Goal: Information Seeking & Learning: Find specific fact

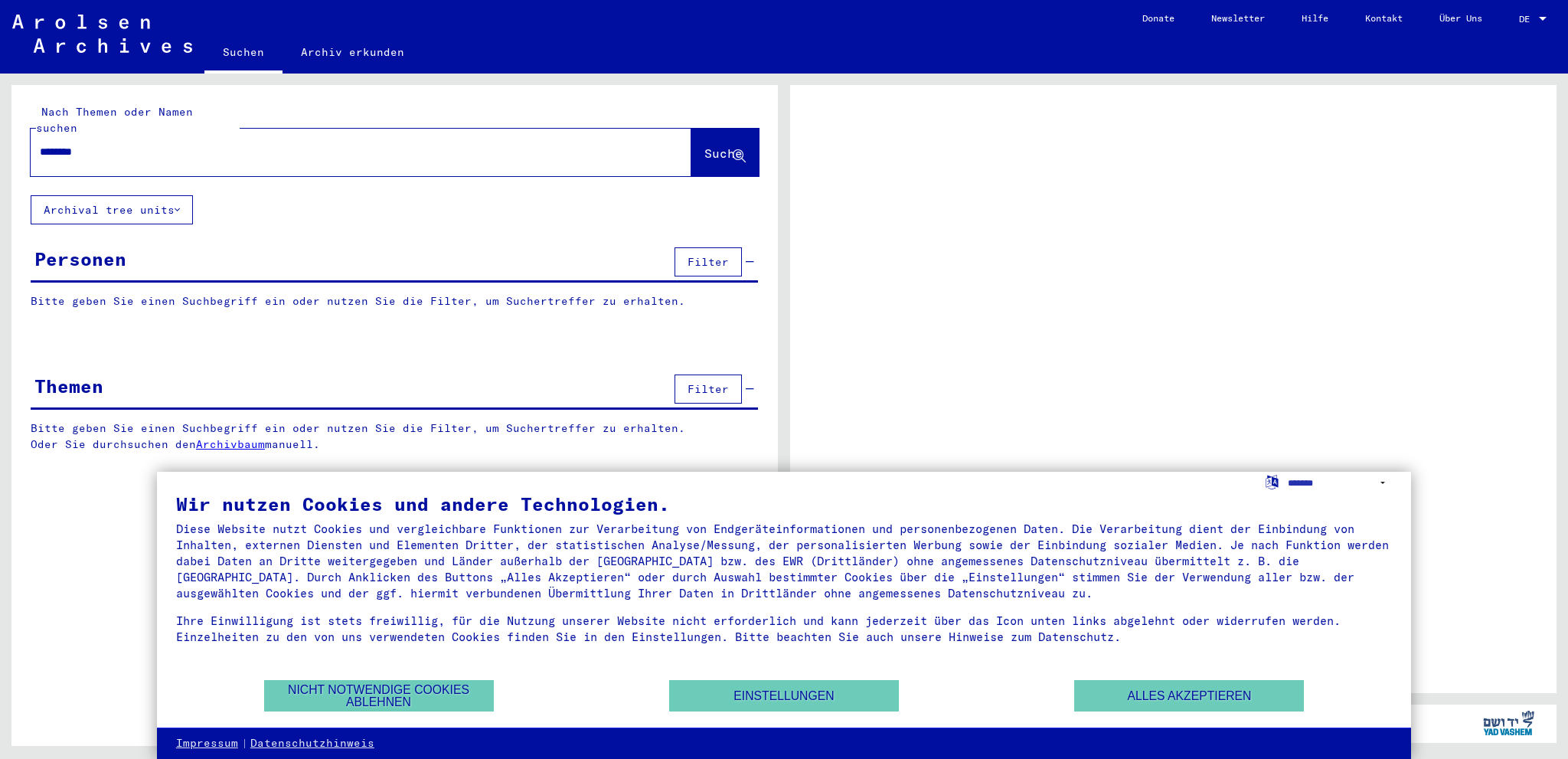
type input "*********"
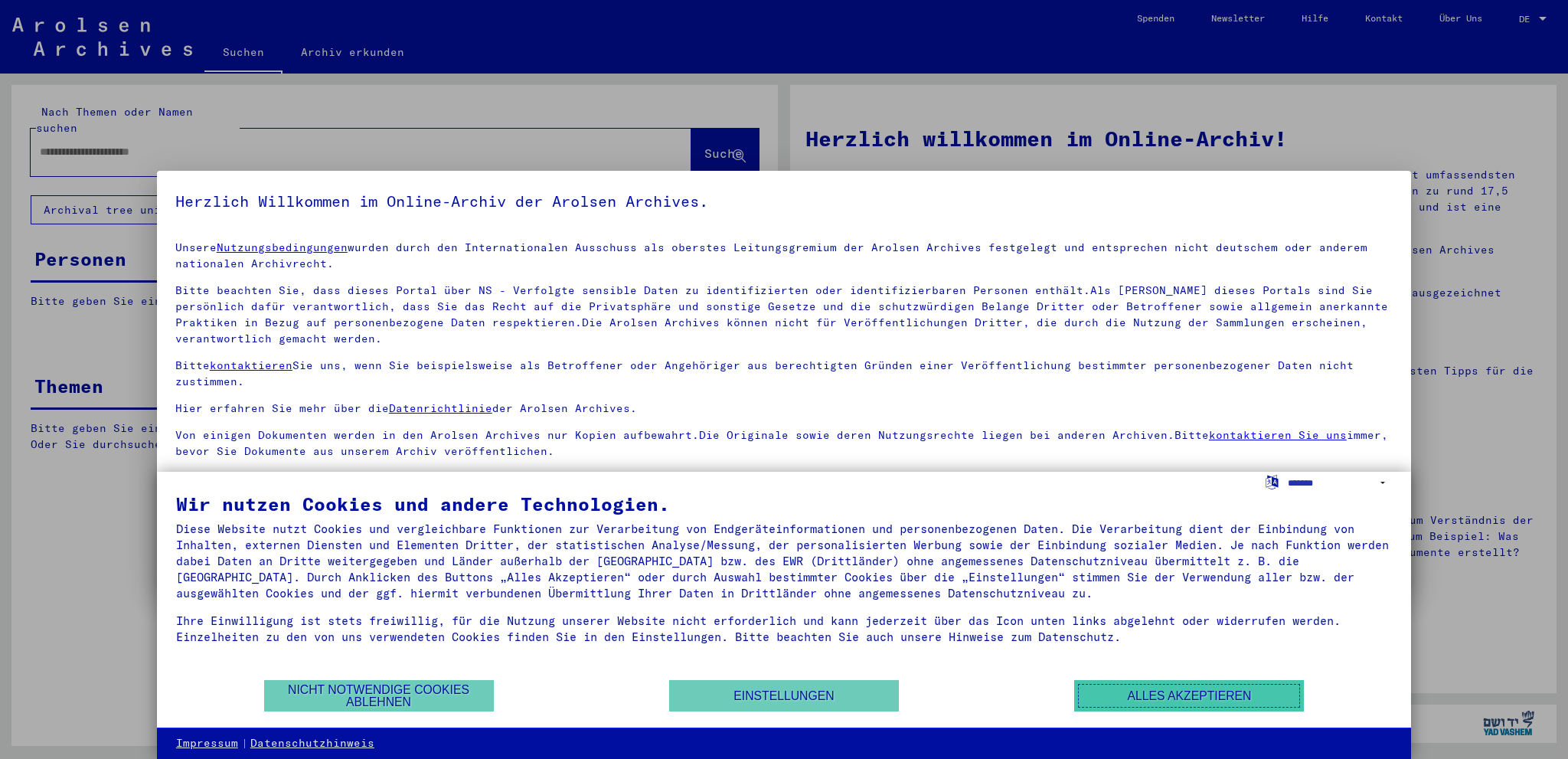
drag, startPoint x: 1141, startPoint y: 710, endPoint x: 1126, endPoint y: 694, distance: 21.9
click at [1141, 708] on button "Alles akzeptieren" at bounding box center [1189, 696] width 229 height 32
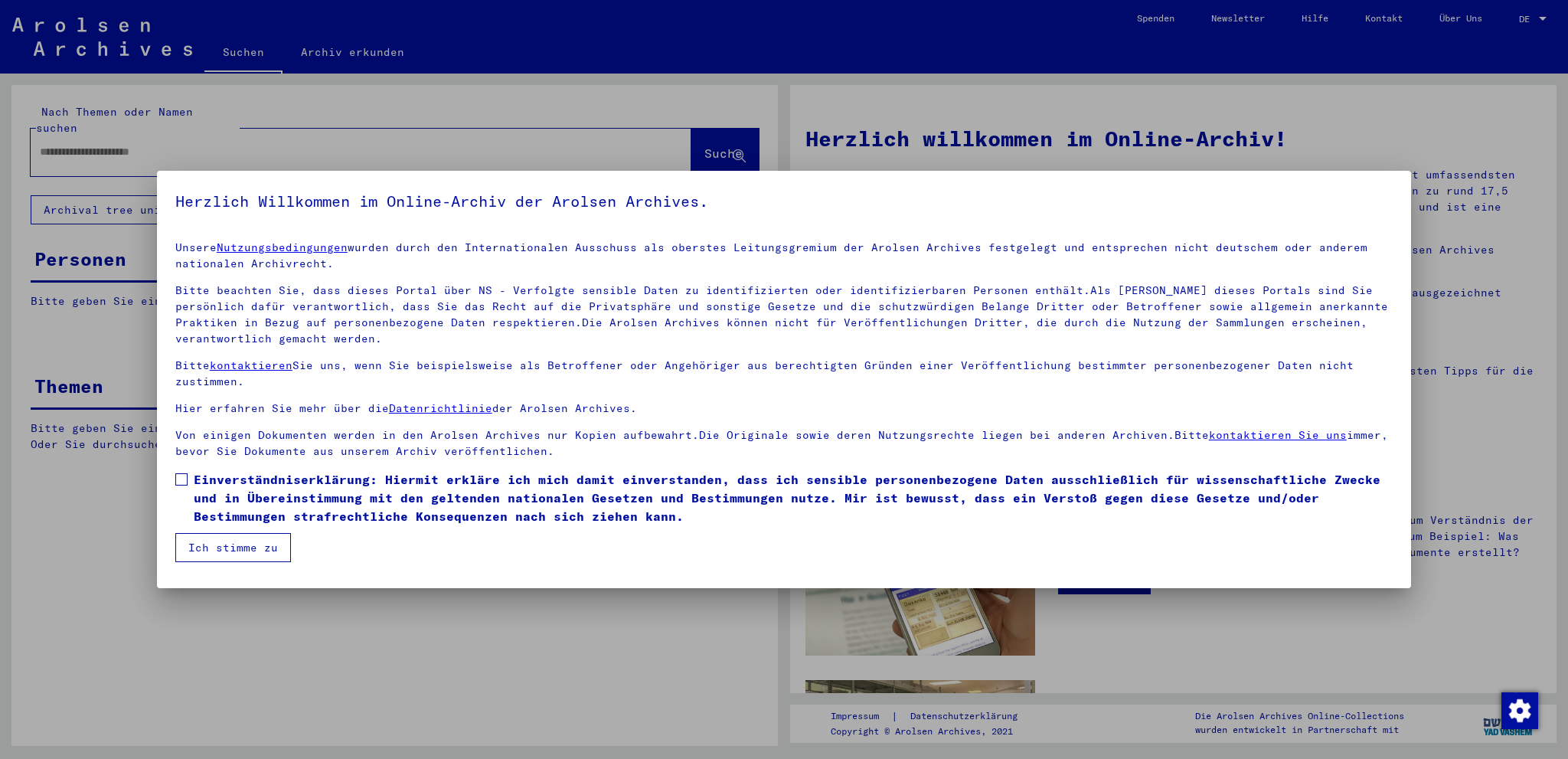
drag, startPoint x: 228, startPoint y: 537, endPoint x: 202, endPoint y: 516, distance: 33.4
click at [227, 537] on button "Ich stimme zu" at bounding box center [233, 548] width 116 height 29
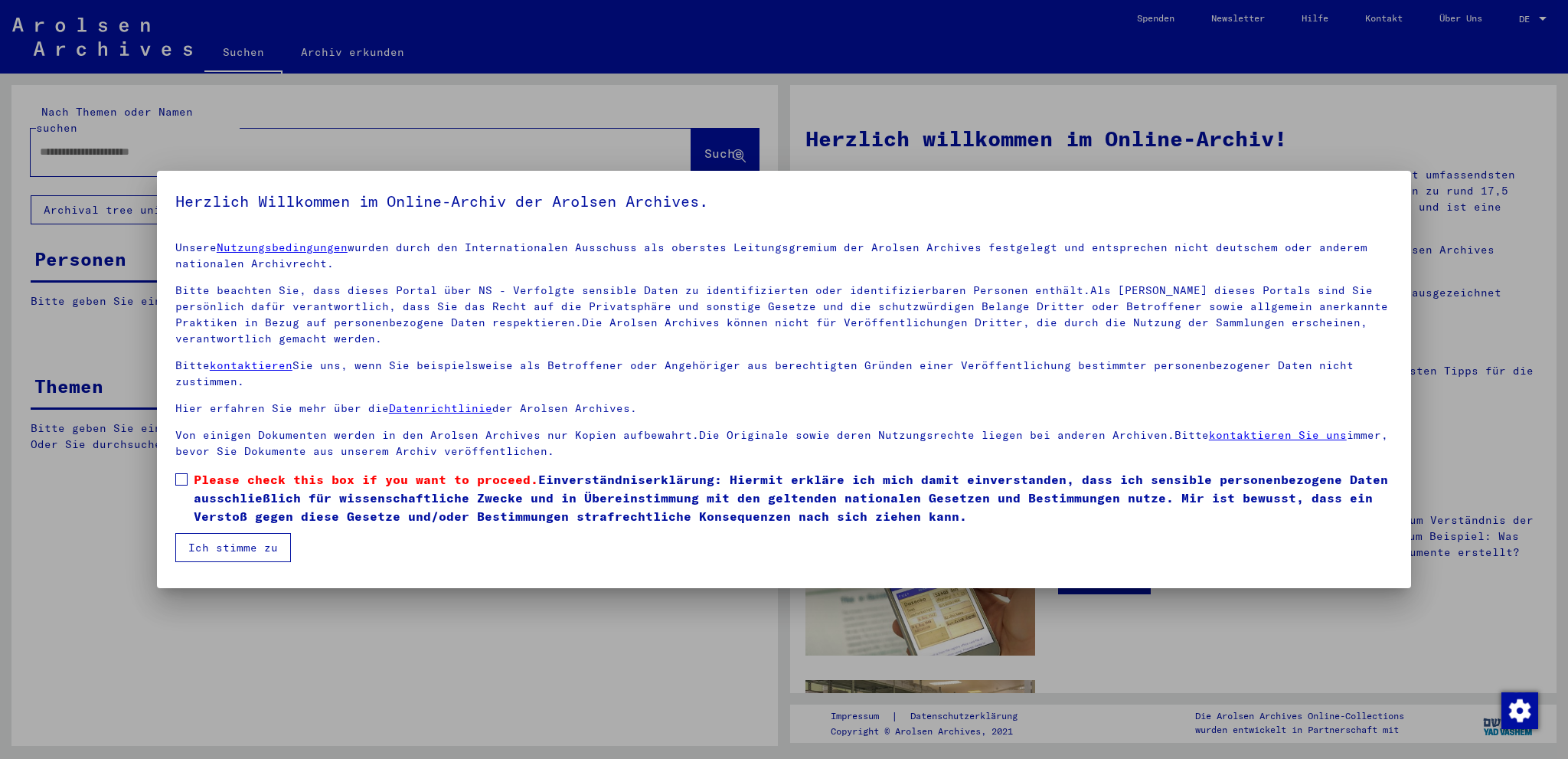
click at [216, 482] on span "Please check this box if you want to proceed." at bounding box center [366, 479] width 345 height 15
click at [202, 533] on button "Ich stimme zu" at bounding box center [233, 548] width 116 height 29
click at [201, 545] on button "Ich stimme zu" at bounding box center [233, 548] width 116 height 29
click at [181, 483] on span at bounding box center [181, 479] width 12 height 12
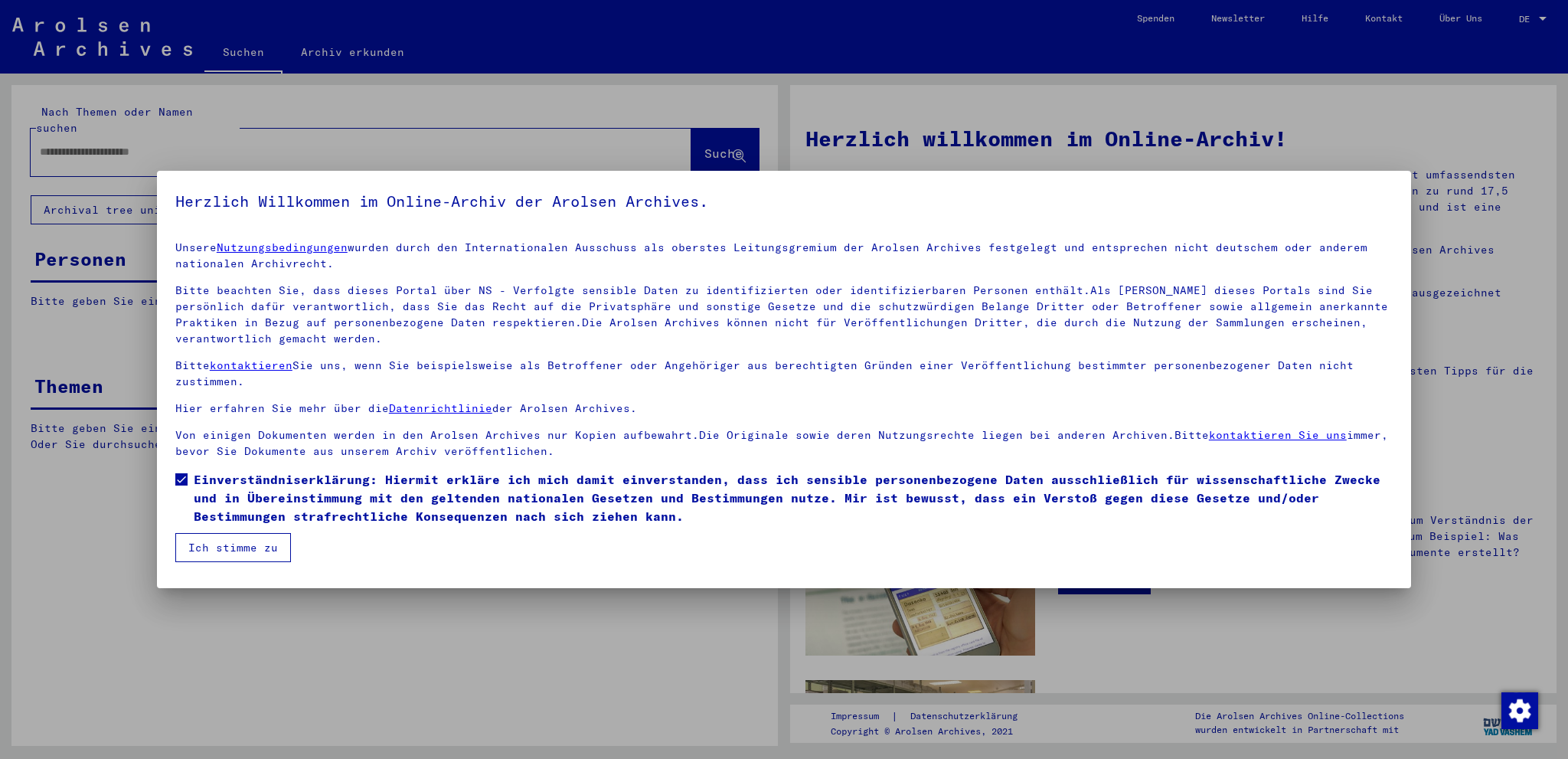
click at [204, 545] on button "Ich stimme zu" at bounding box center [233, 548] width 116 height 29
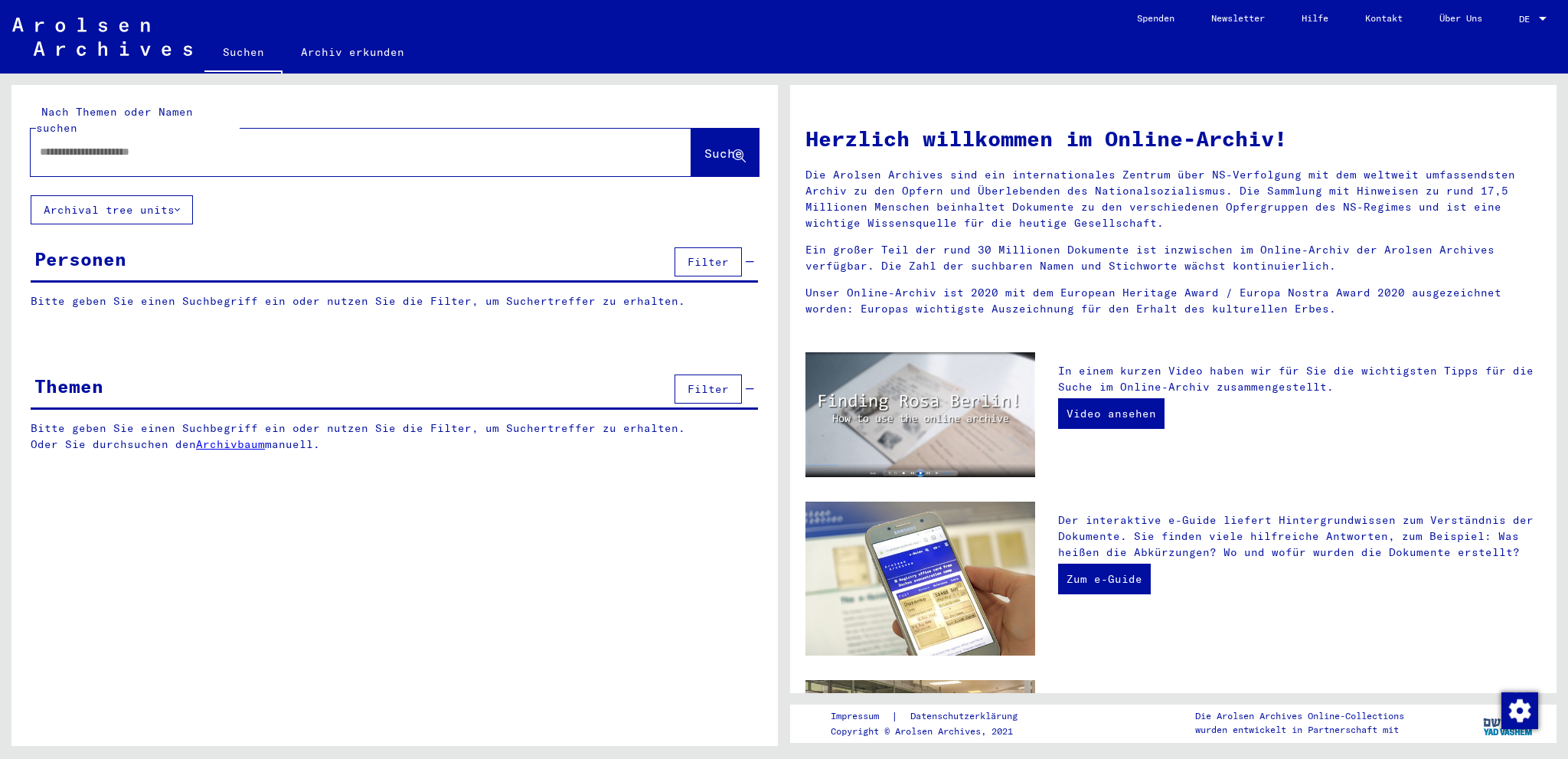
click at [172, 154] on div at bounding box center [361, 152] width 661 height 48
click at [174, 144] on div at bounding box center [338, 152] width 615 height 35
click at [171, 144] on input "text" at bounding box center [343, 152] width 606 height 16
type input "**********"
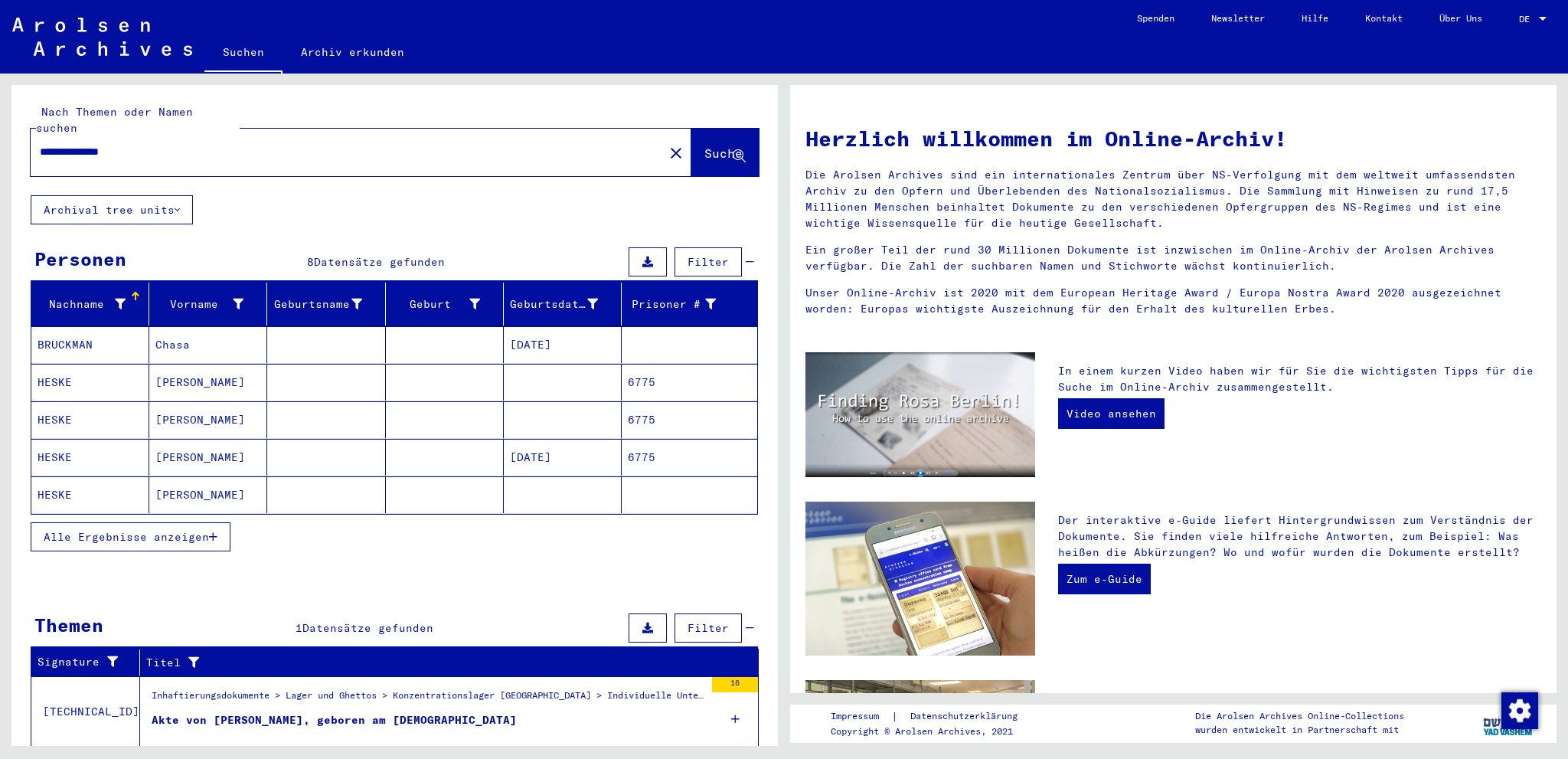
scroll to position [31, 0]
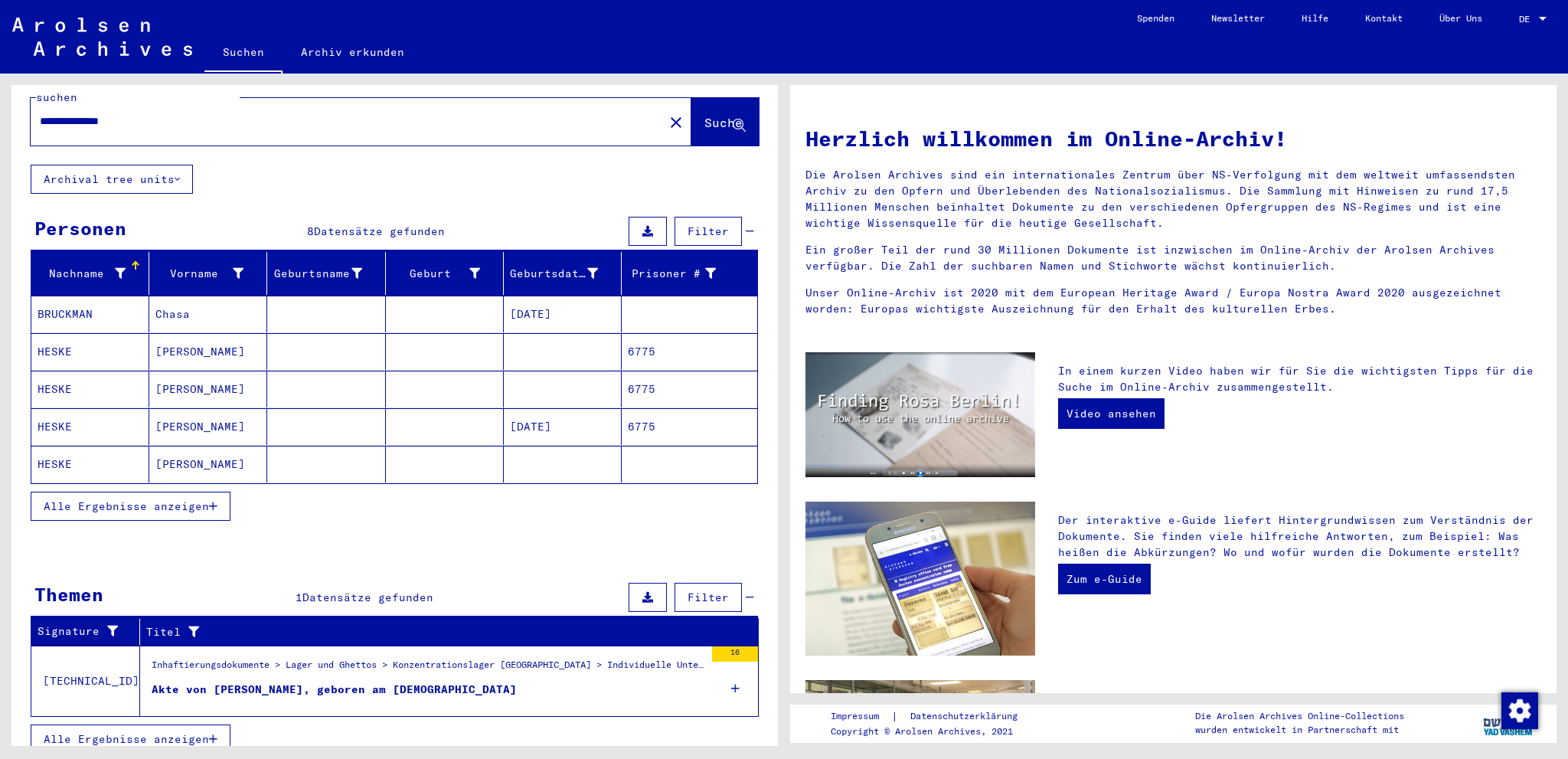
click at [350, 682] on div "Akte von [PERSON_NAME], geboren am [DEMOGRAPHIC_DATA]" at bounding box center [334, 690] width 365 height 16
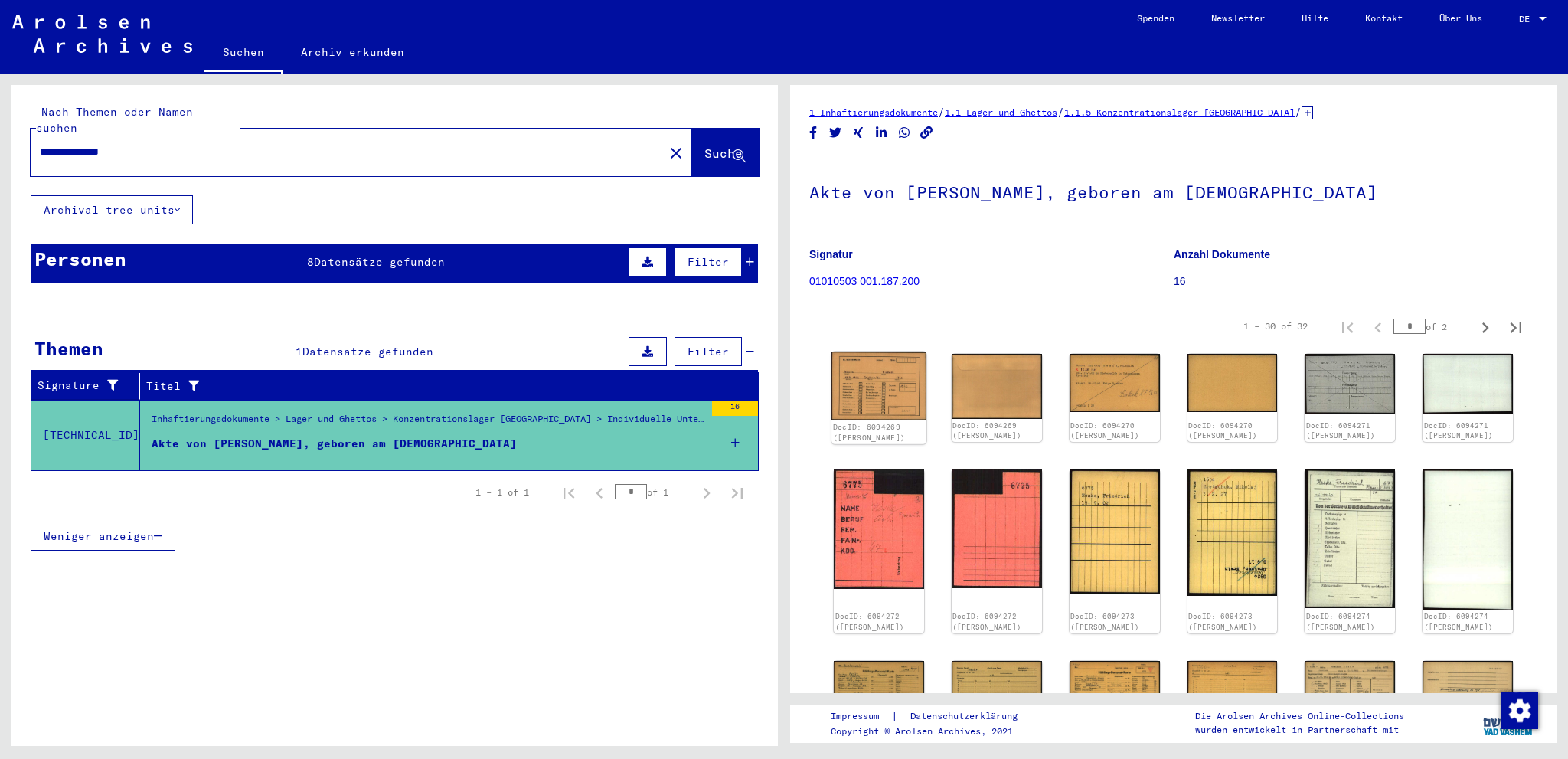
click at [860, 375] on img at bounding box center [879, 386] width 95 height 68
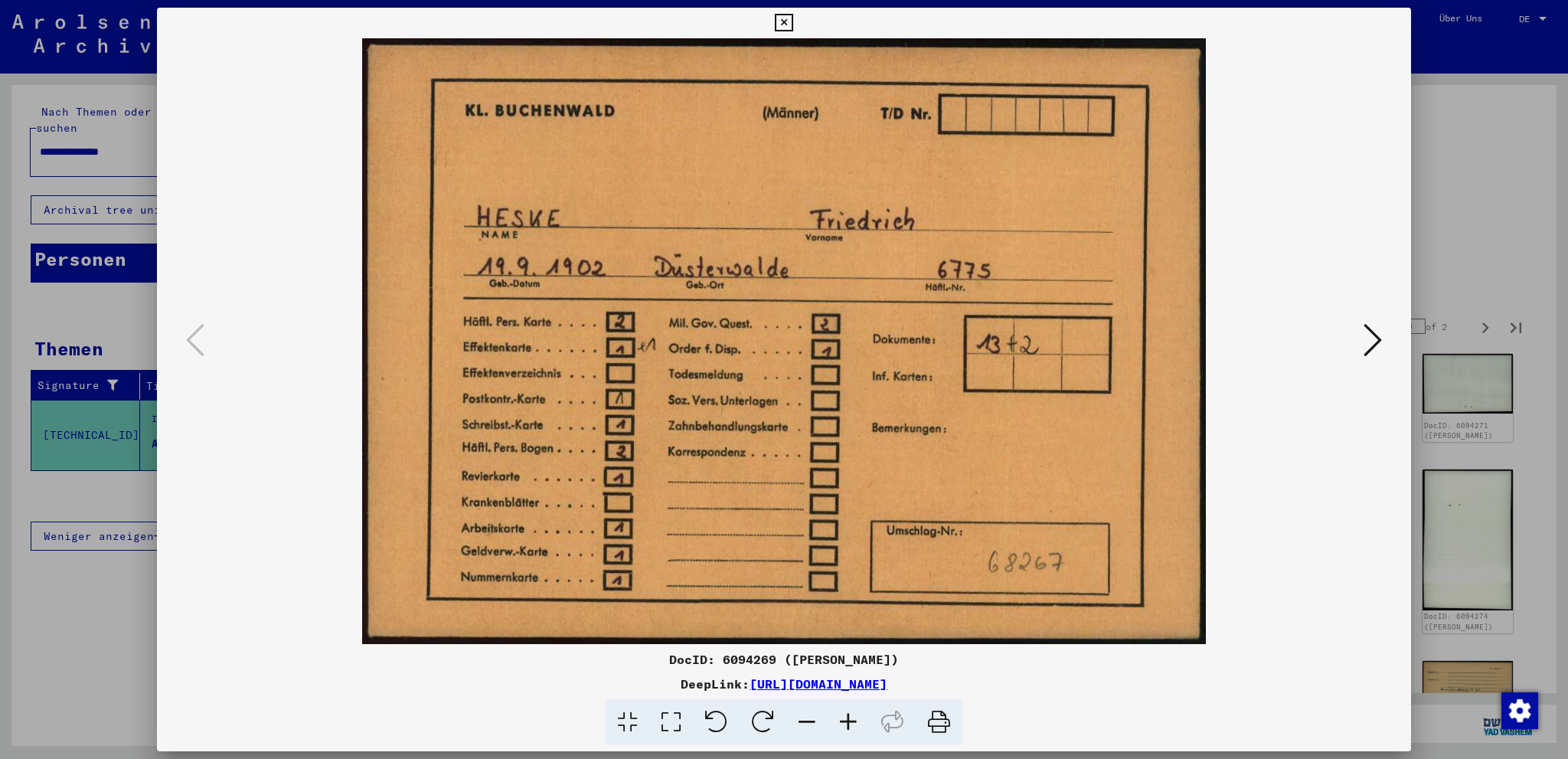
click at [1373, 327] on icon at bounding box center [1373, 339] width 19 height 36
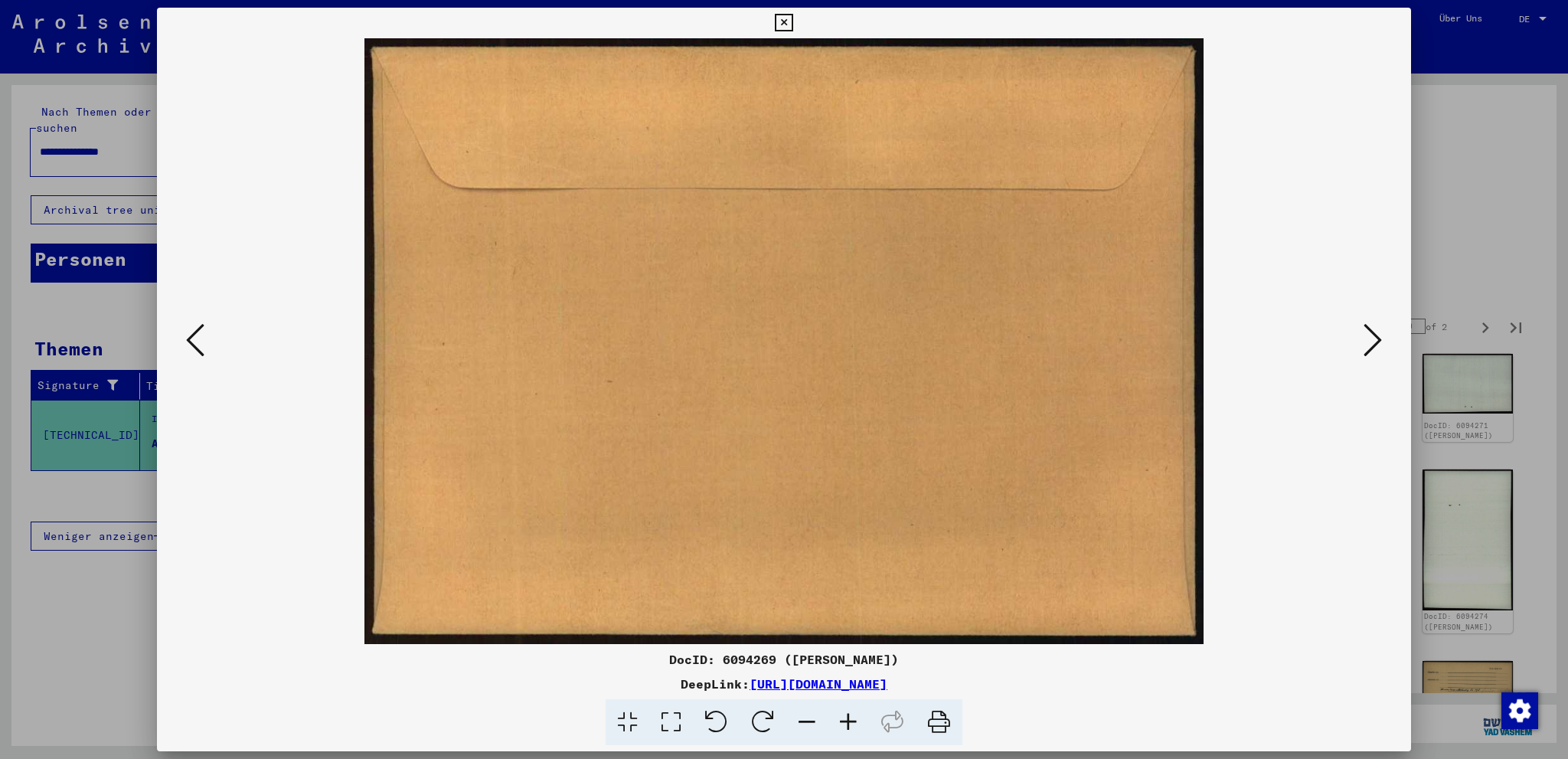
click at [1373, 327] on icon at bounding box center [1373, 339] width 19 height 36
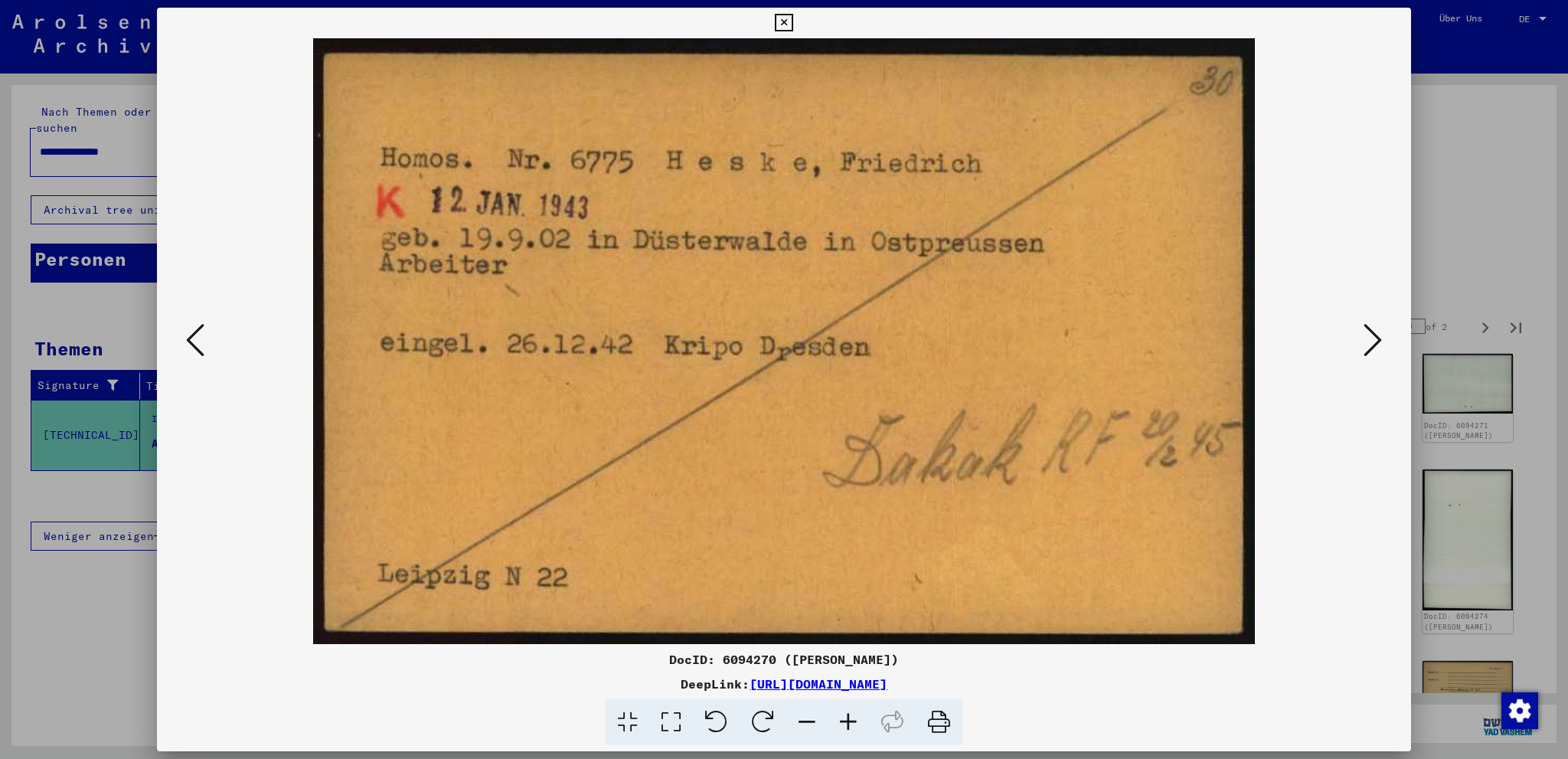
click at [1373, 327] on icon at bounding box center [1373, 339] width 19 height 36
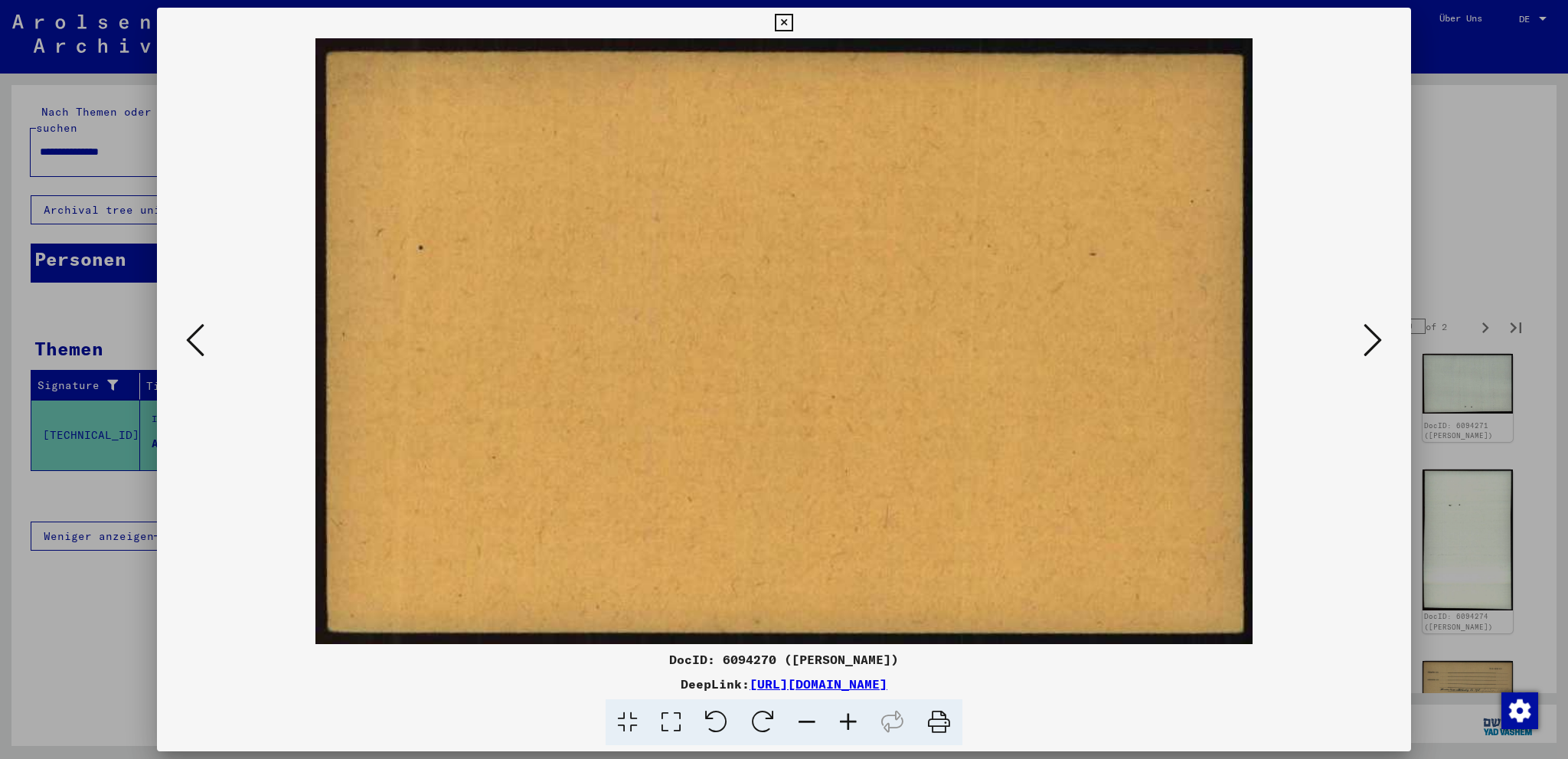
click at [1373, 327] on icon at bounding box center [1373, 339] width 19 height 36
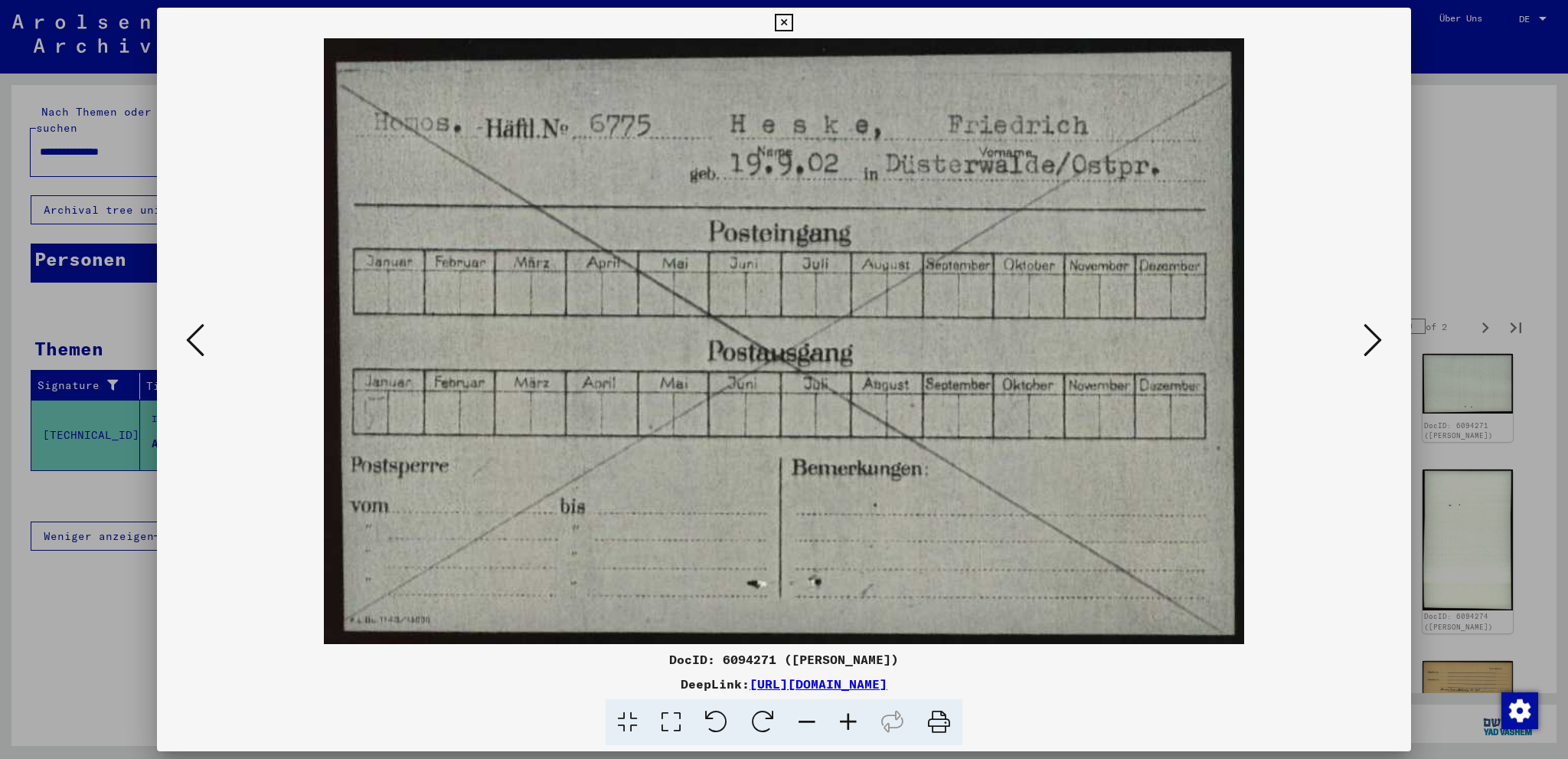
click at [1373, 327] on icon at bounding box center [1373, 339] width 19 height 36
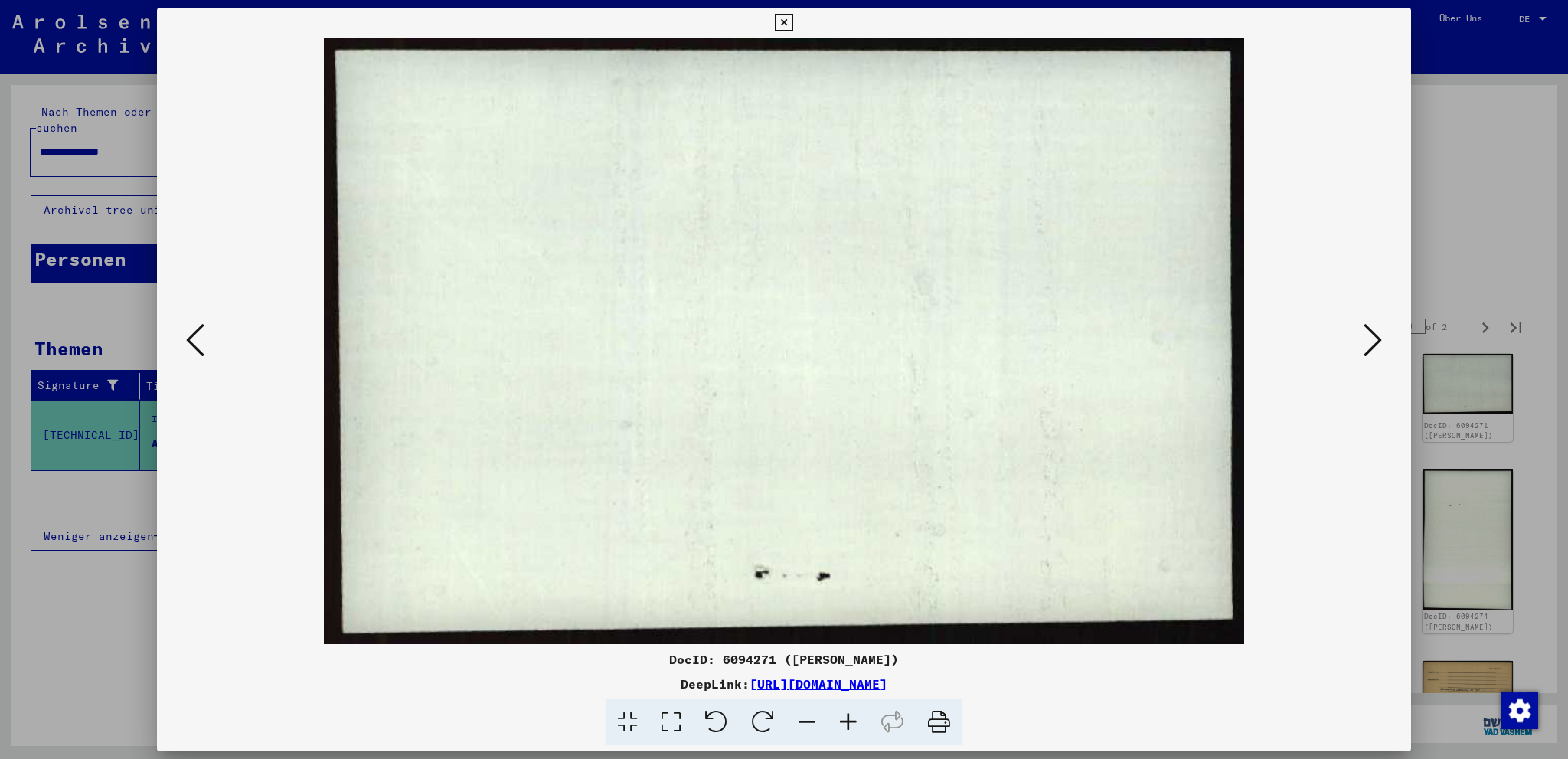
click at [200, 342] on icon at bounding box center [195, 339] width 19 height 36
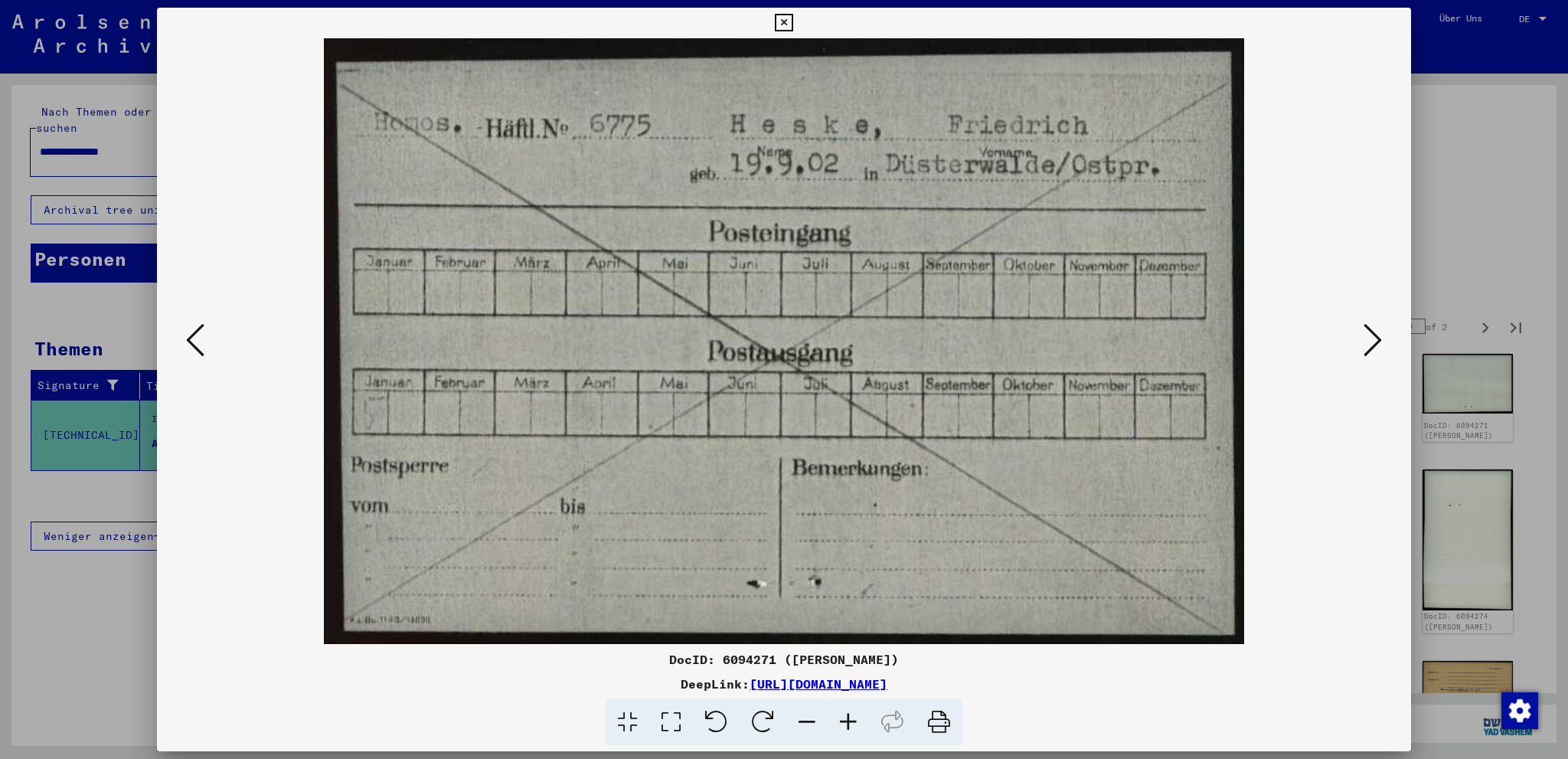
click at [1373, 340] on icon at bounding box center [1373, 339] width 19 height 36
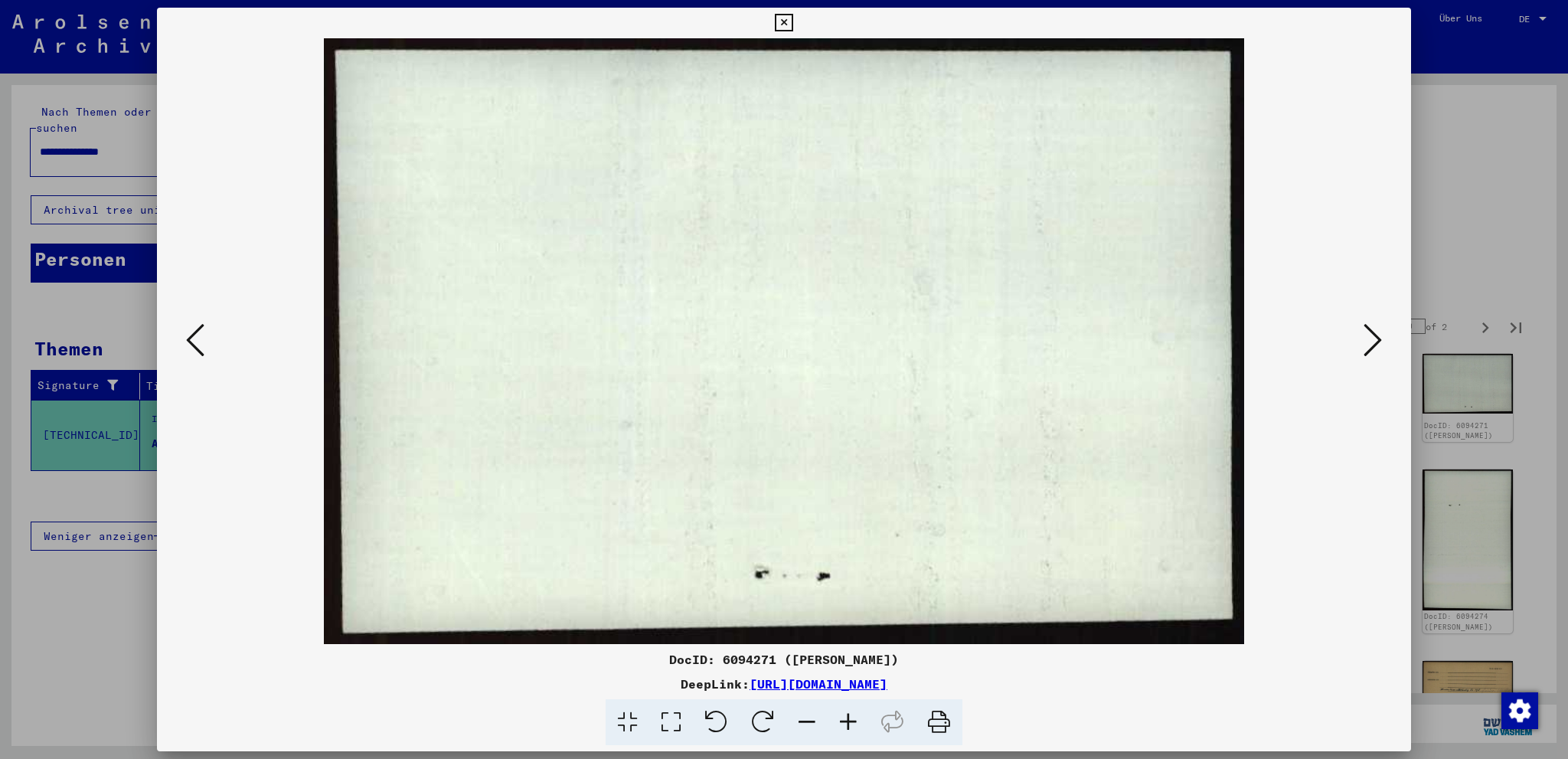
click at [1373, 340] on icon at bounding box center [1373, 339] width 19 height 36
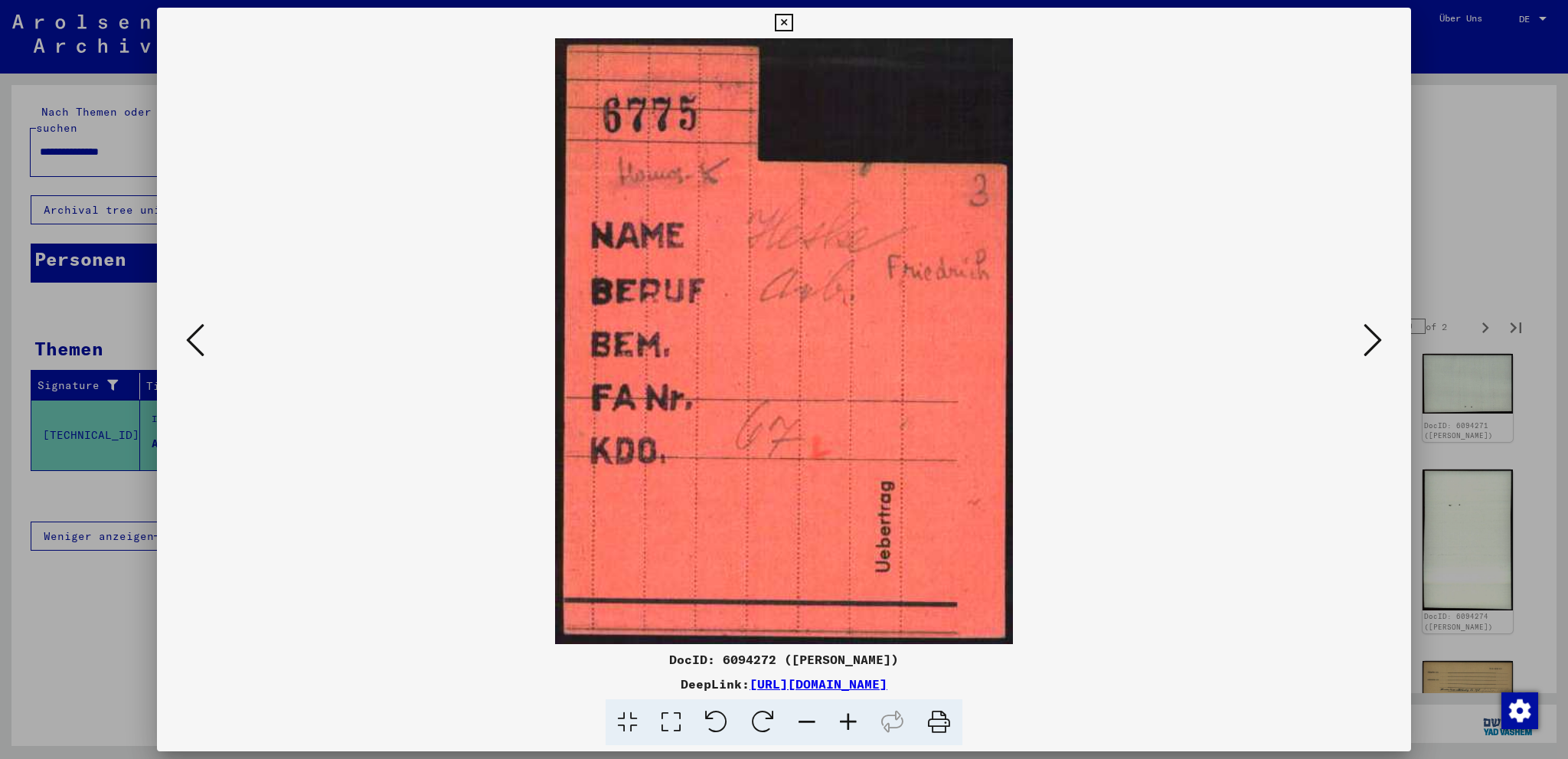
click at [1373, 340] on icon at bounding box center [1373, 339] width 19 height 36
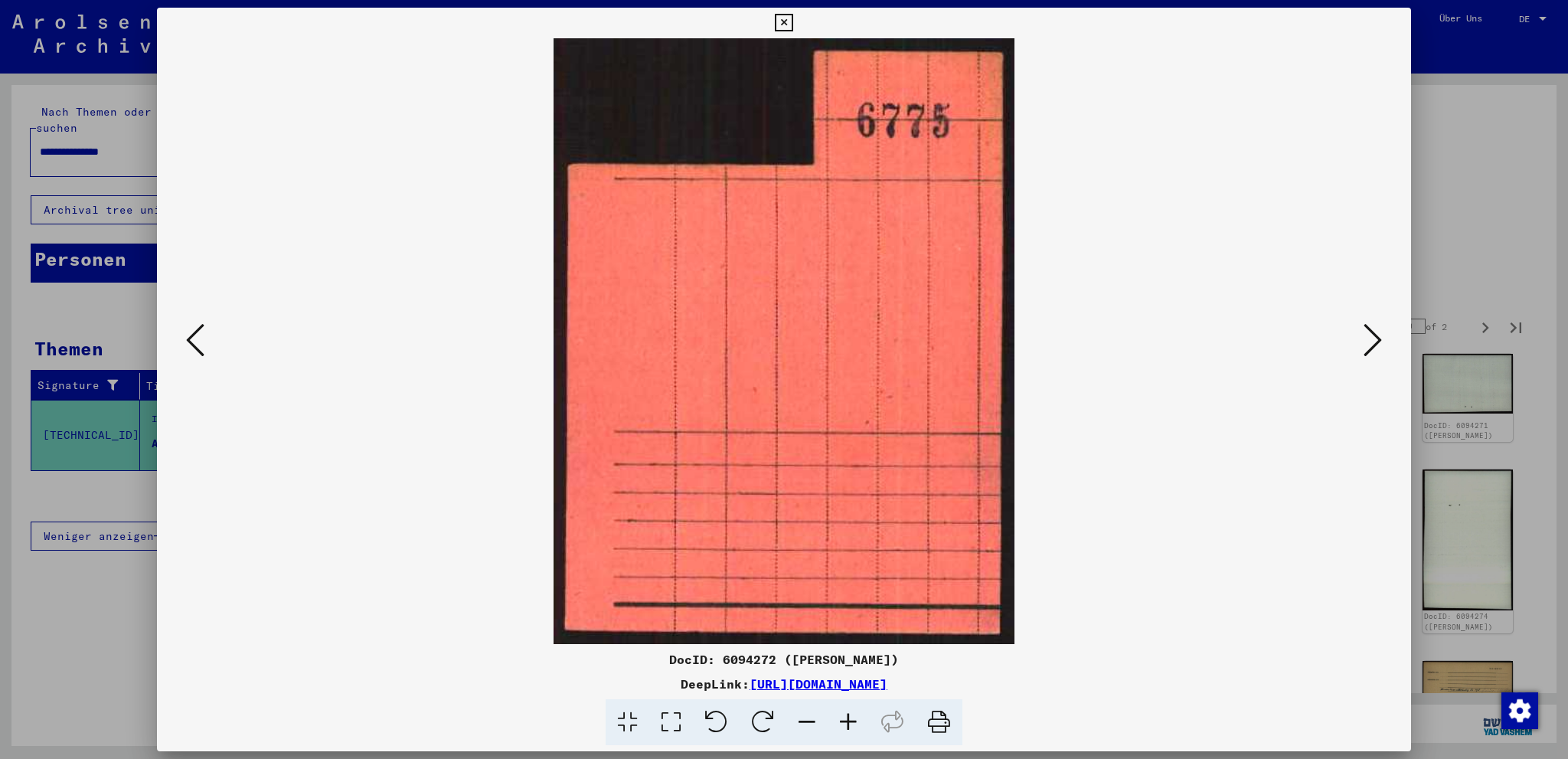
click at [202, 339] on icon at bounding box center [195, 339] width 19 height 36
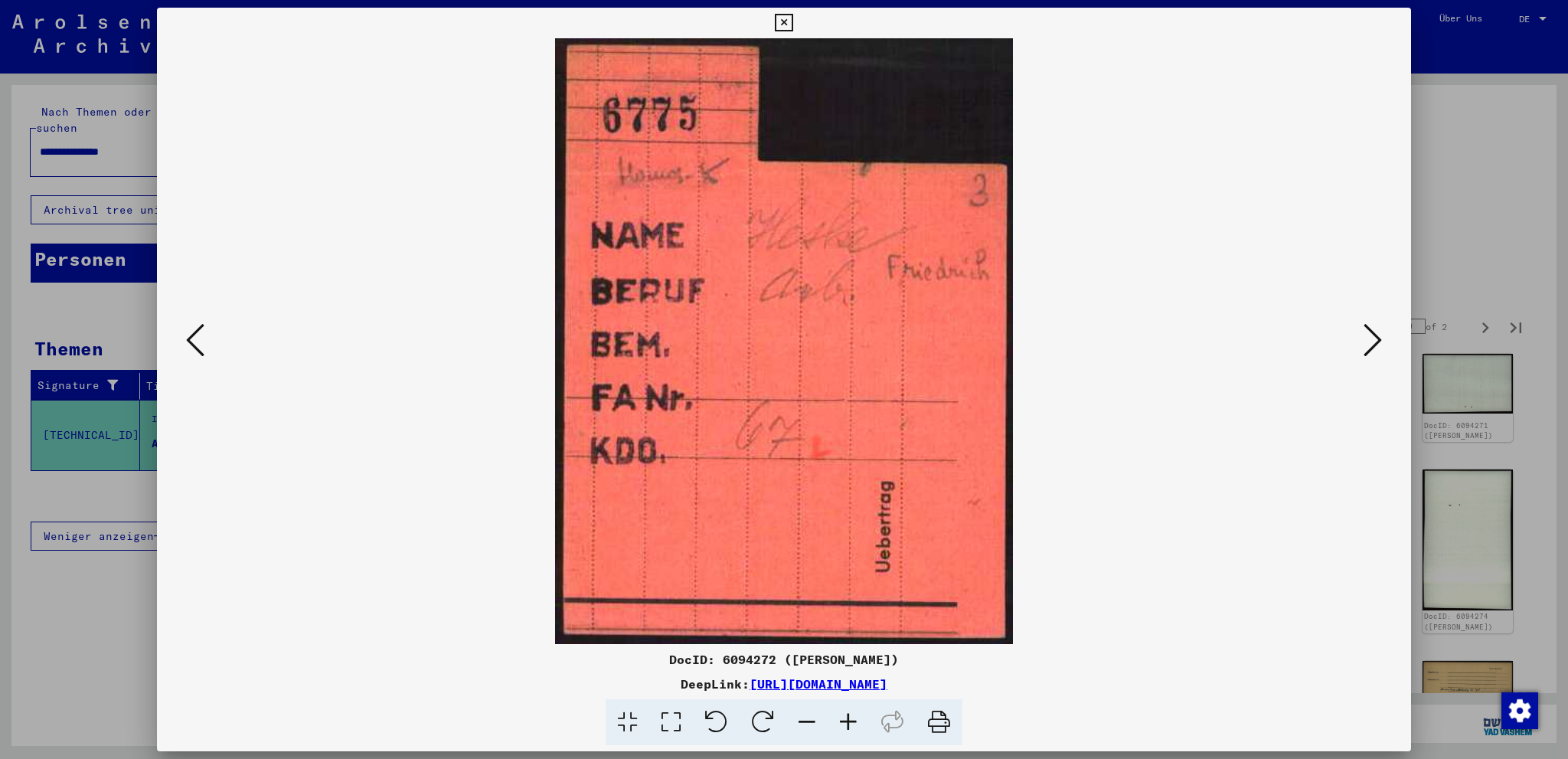
click at [1384, 341] on button at bounding box center [1373, 341] width 27 height 44
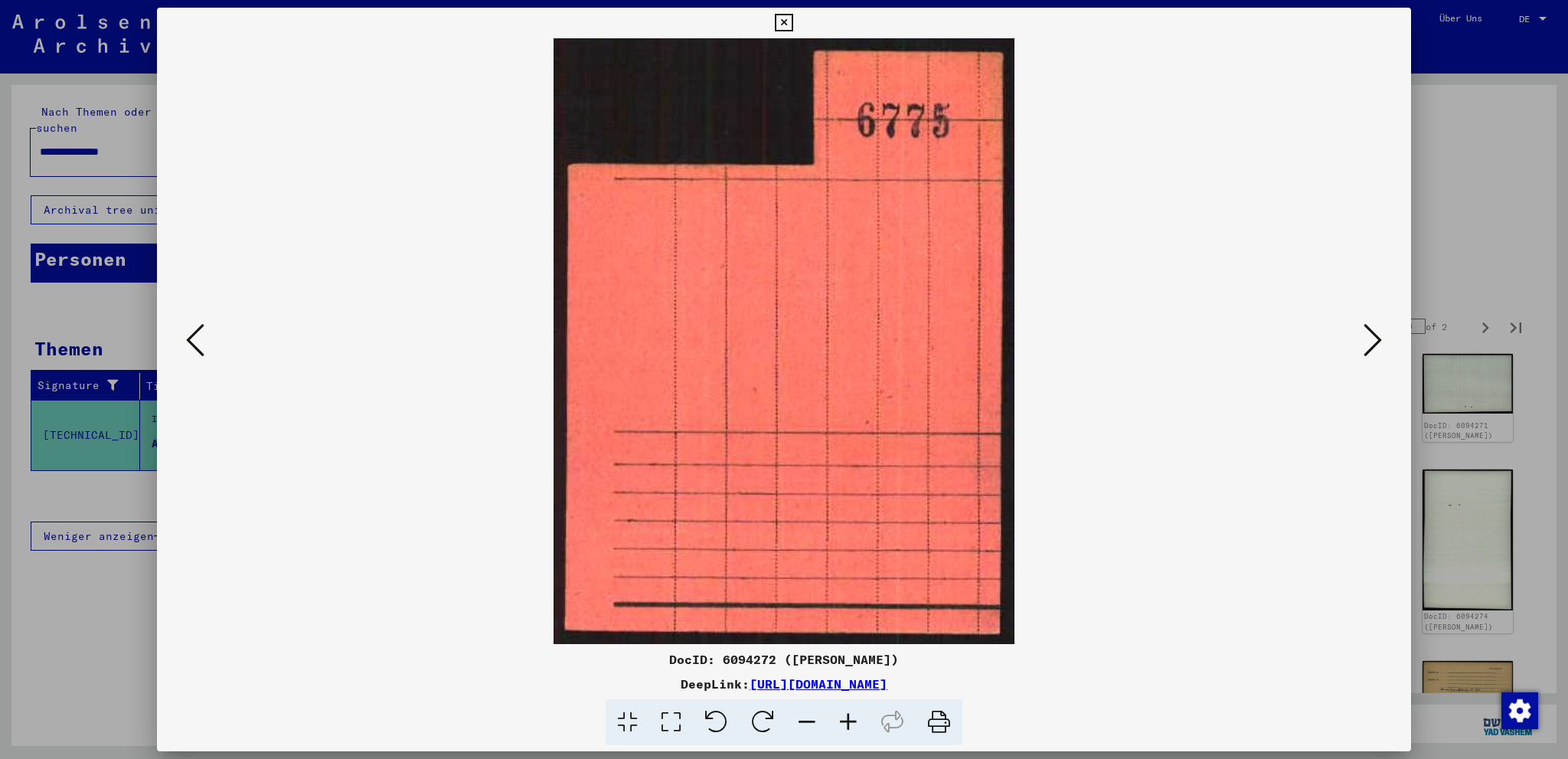
click at [1382, 341] on icon at bounding box center [1373, 339] width 19 height 36
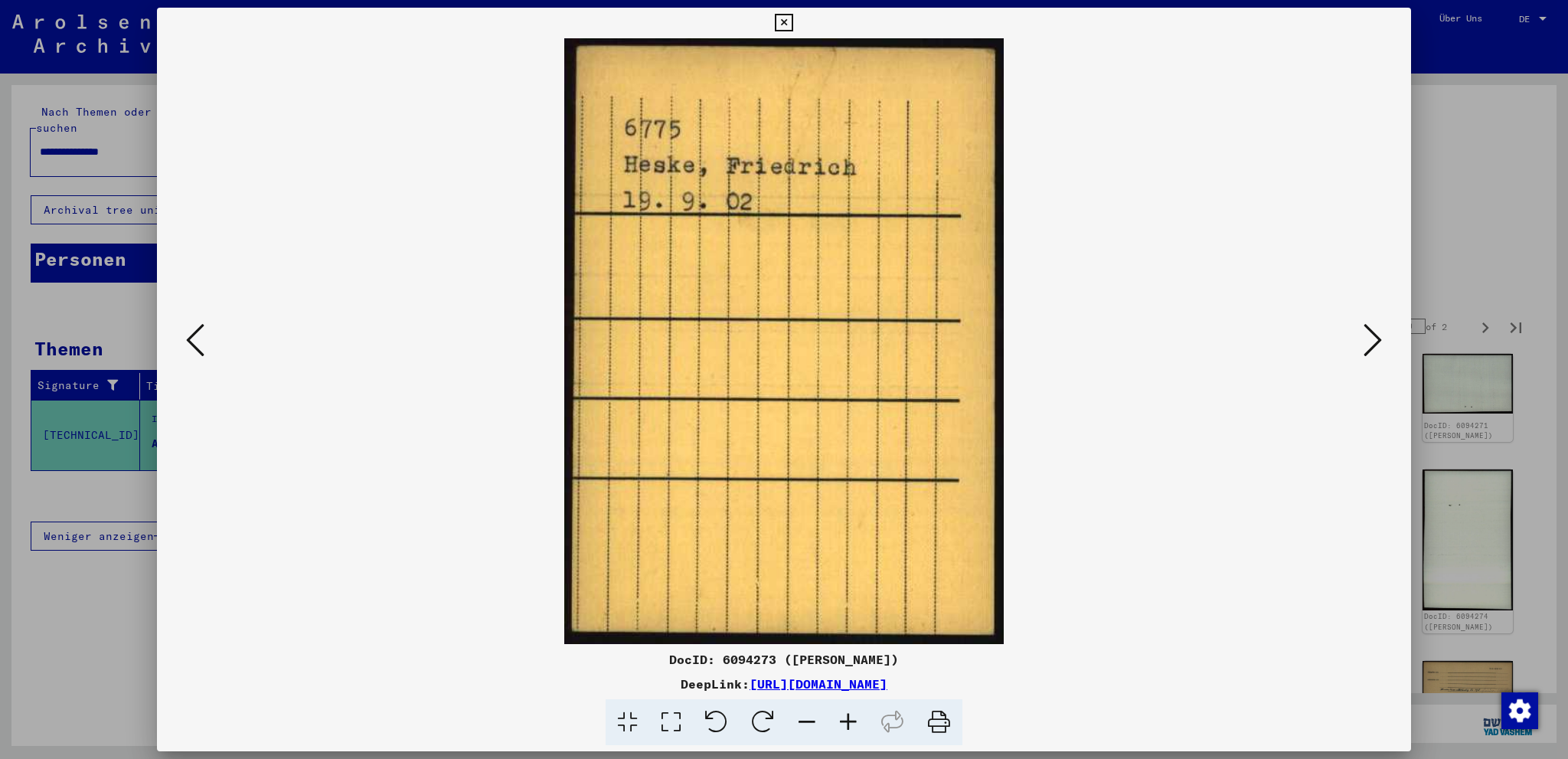
click at [1382, 341] on icon at bounding box center [1373, 339] width 19 height 36
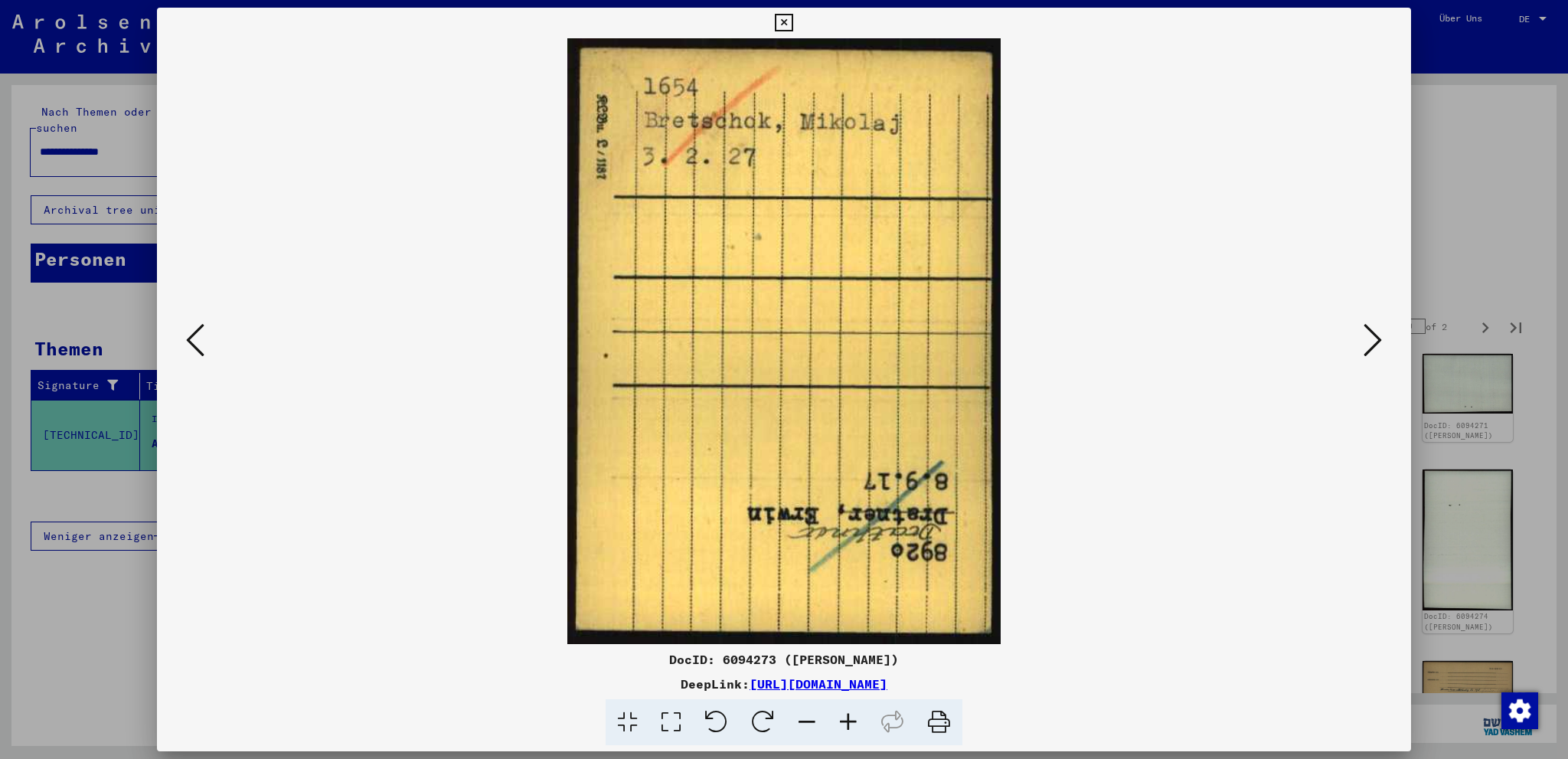
click at [1382, 340] on icon at bounding box center [1373, 339] width 19 height 36
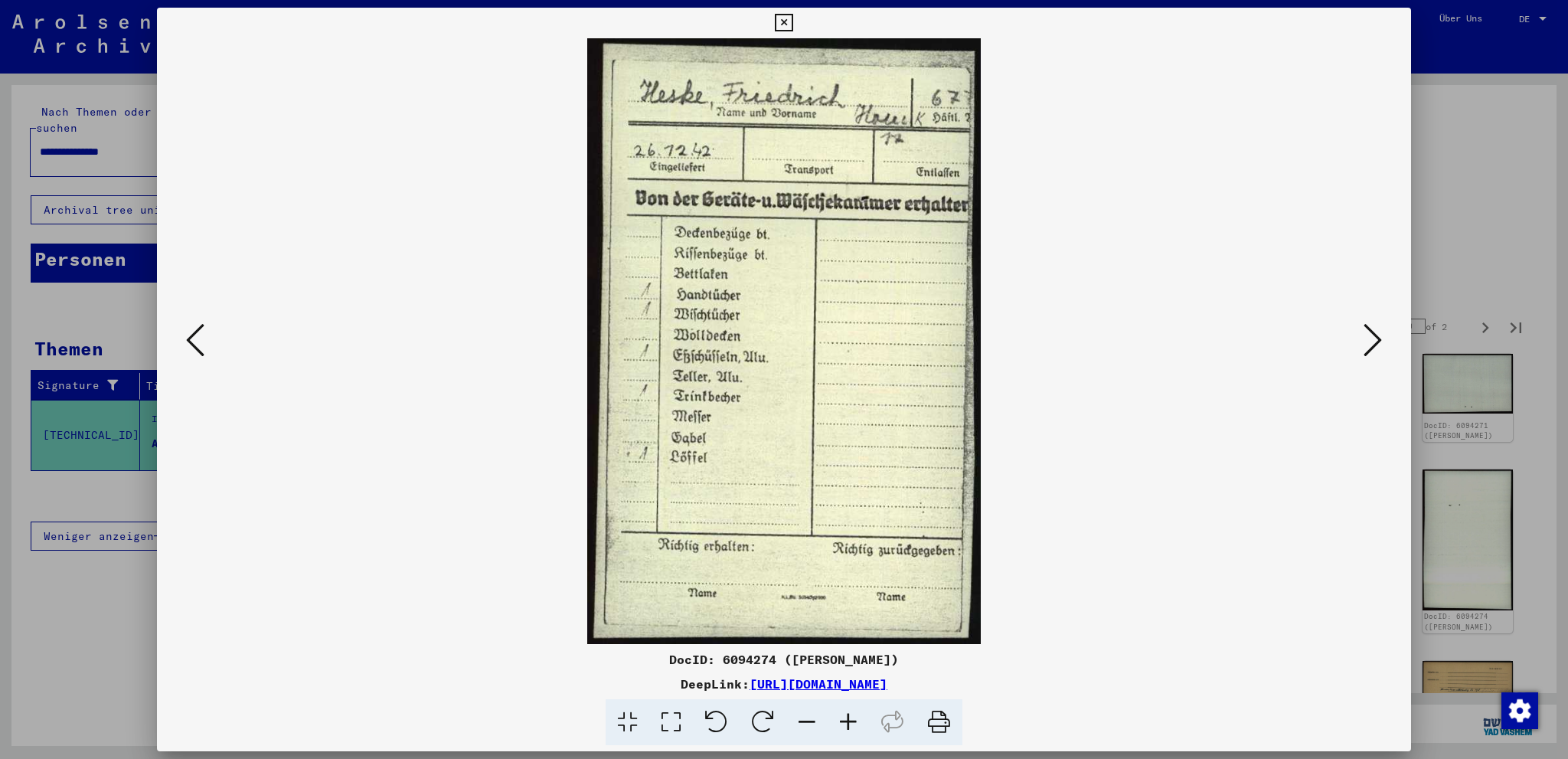
click at [1382, 340] on icon at bounding box center [1373, 339] width 19 height 36
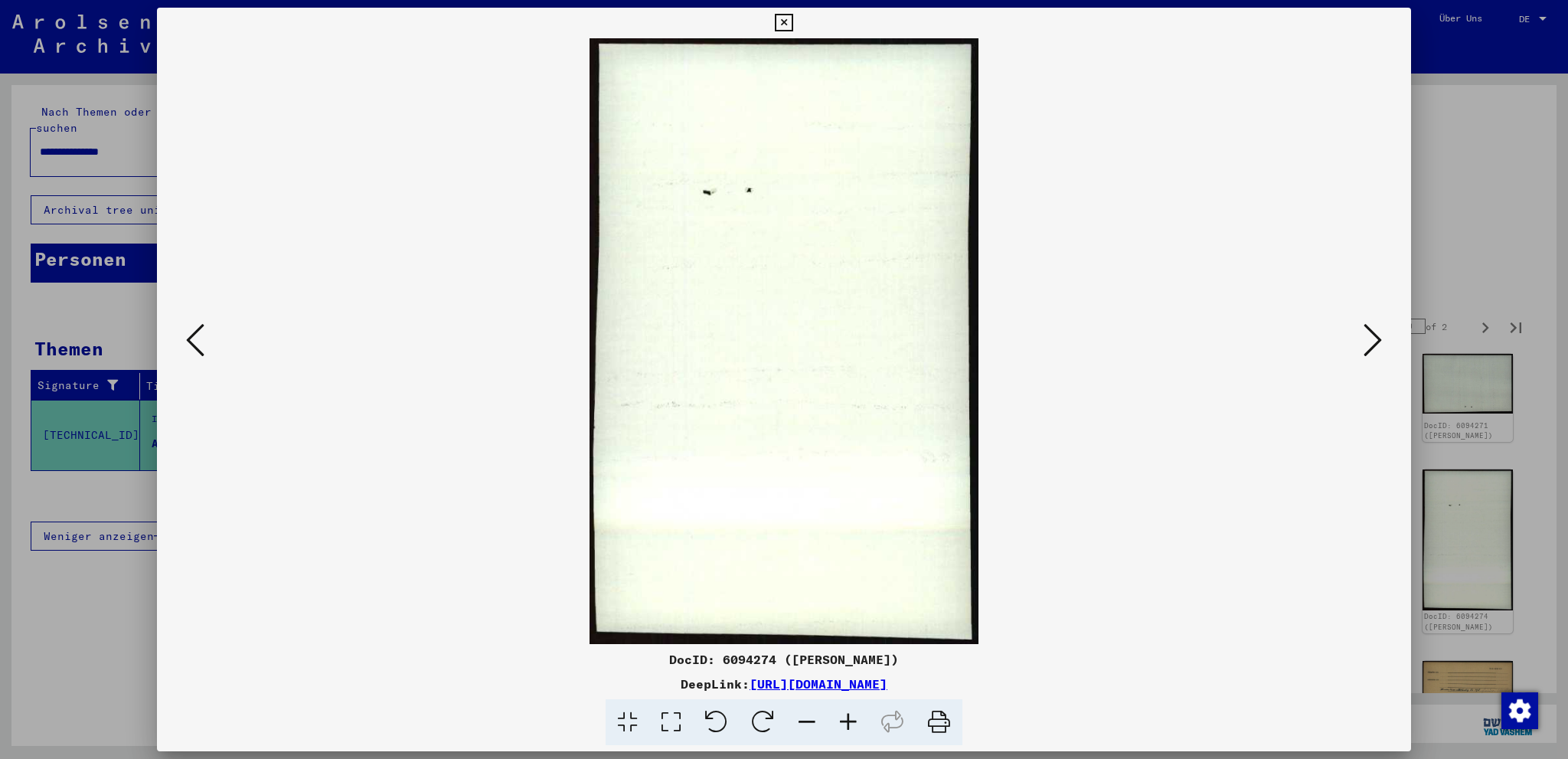
click at [1382, 340] on icon at bounding box center [1373, 339] width 19 height 36
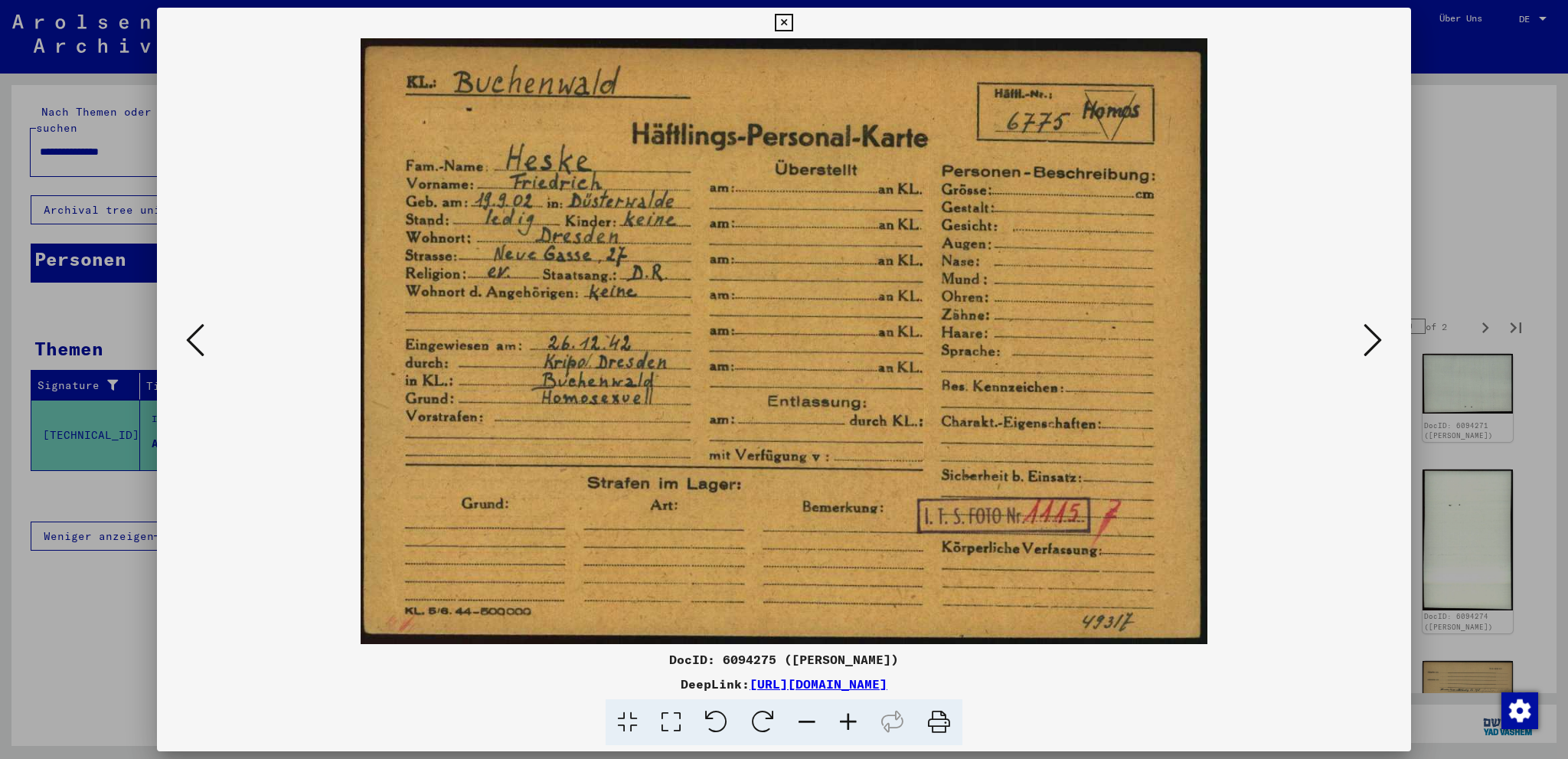
click at [1382, 340] on icon at bounding box center [1373, 339] width 19 height 36
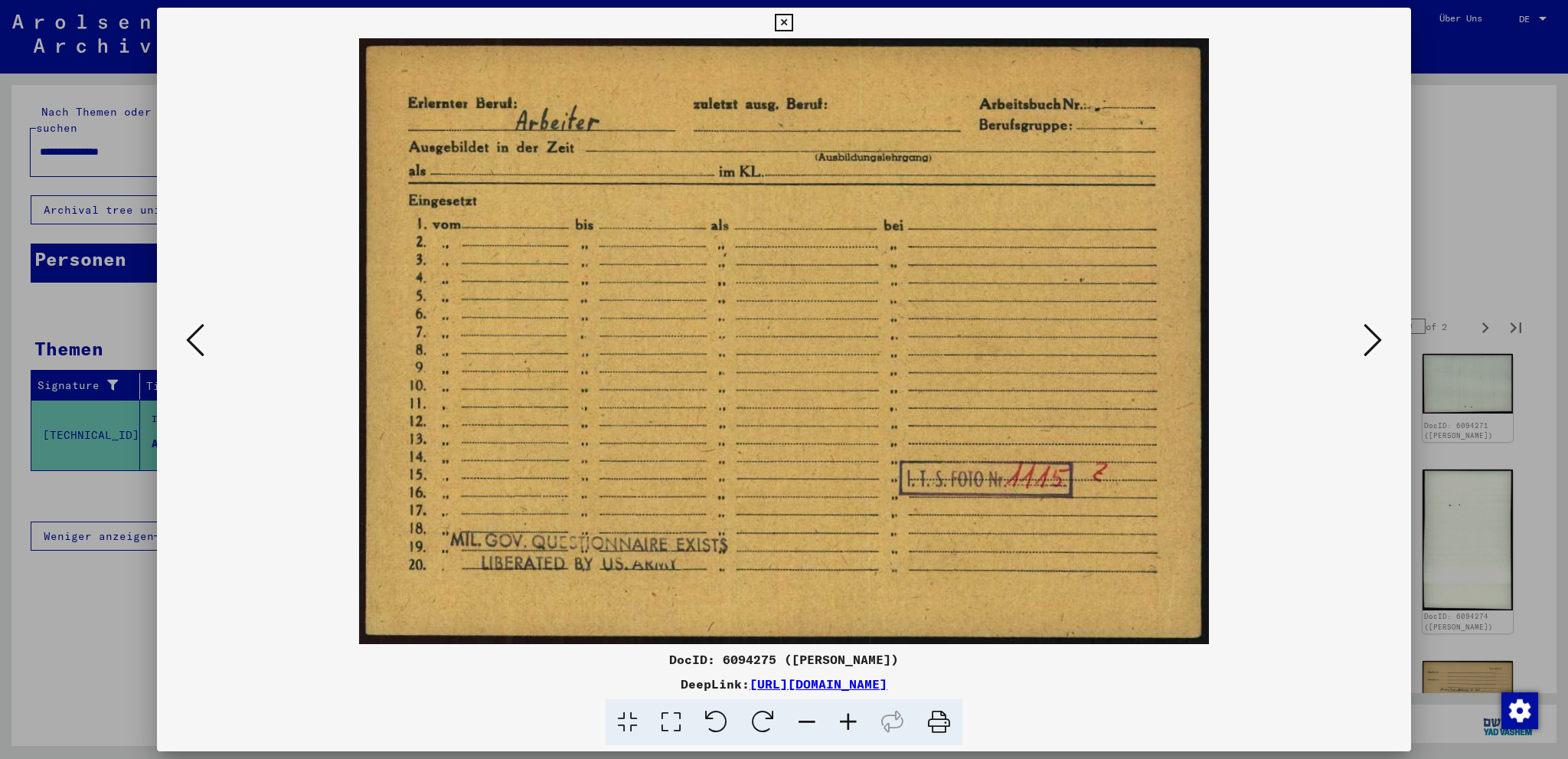
click at [1382, 340] on icon at bounding box center [1373, 339] width 19 height 36
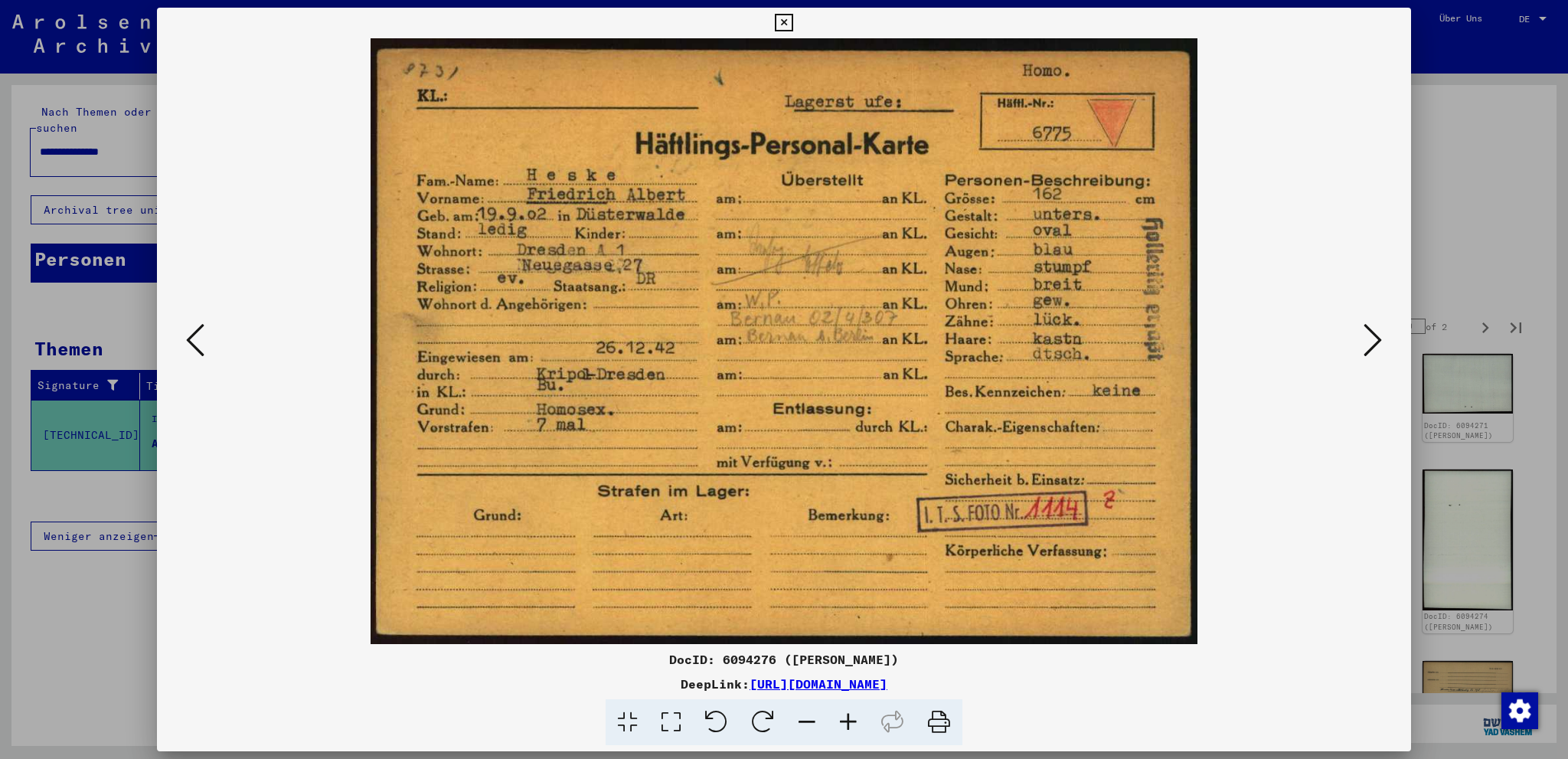
click at [1377, 340] on icon at bounding box center [1373, 339] width 19 height 36
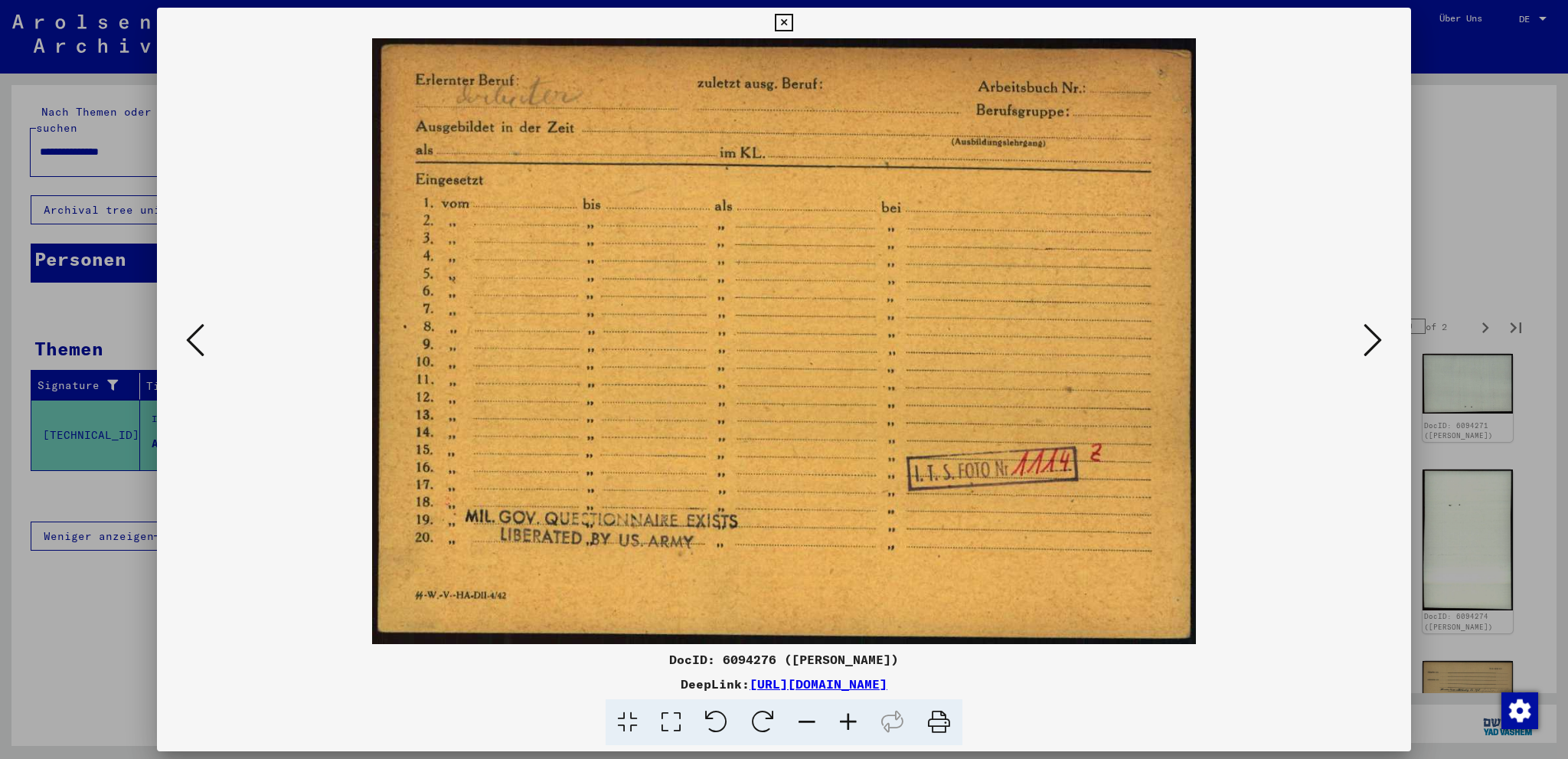
click at [1377, 340] on icon at bounding box center [1373, 339] width 19 height 36
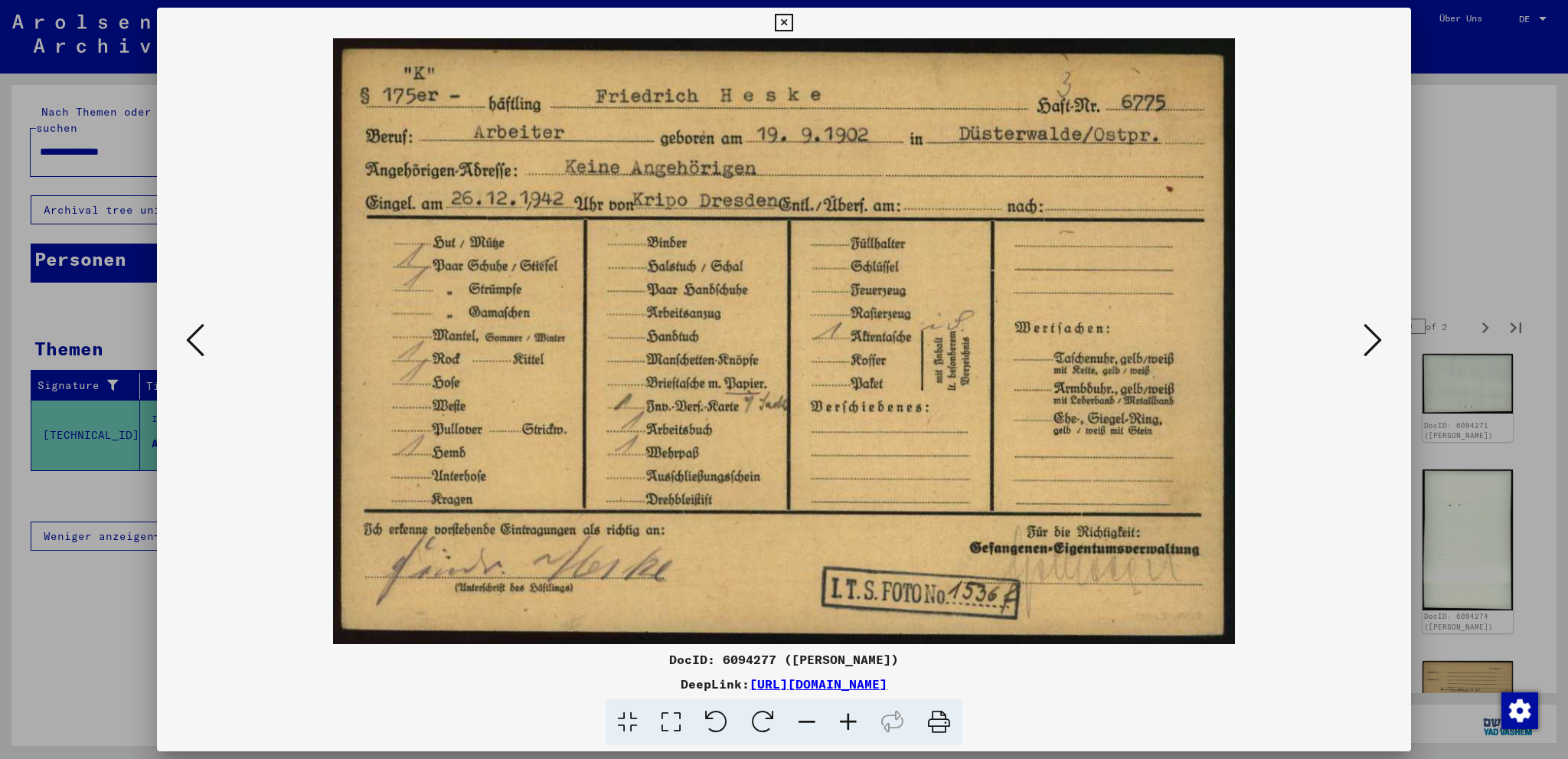
click at [1375, 345] on icon at bounding box center [1373, 339] width 19 height 36
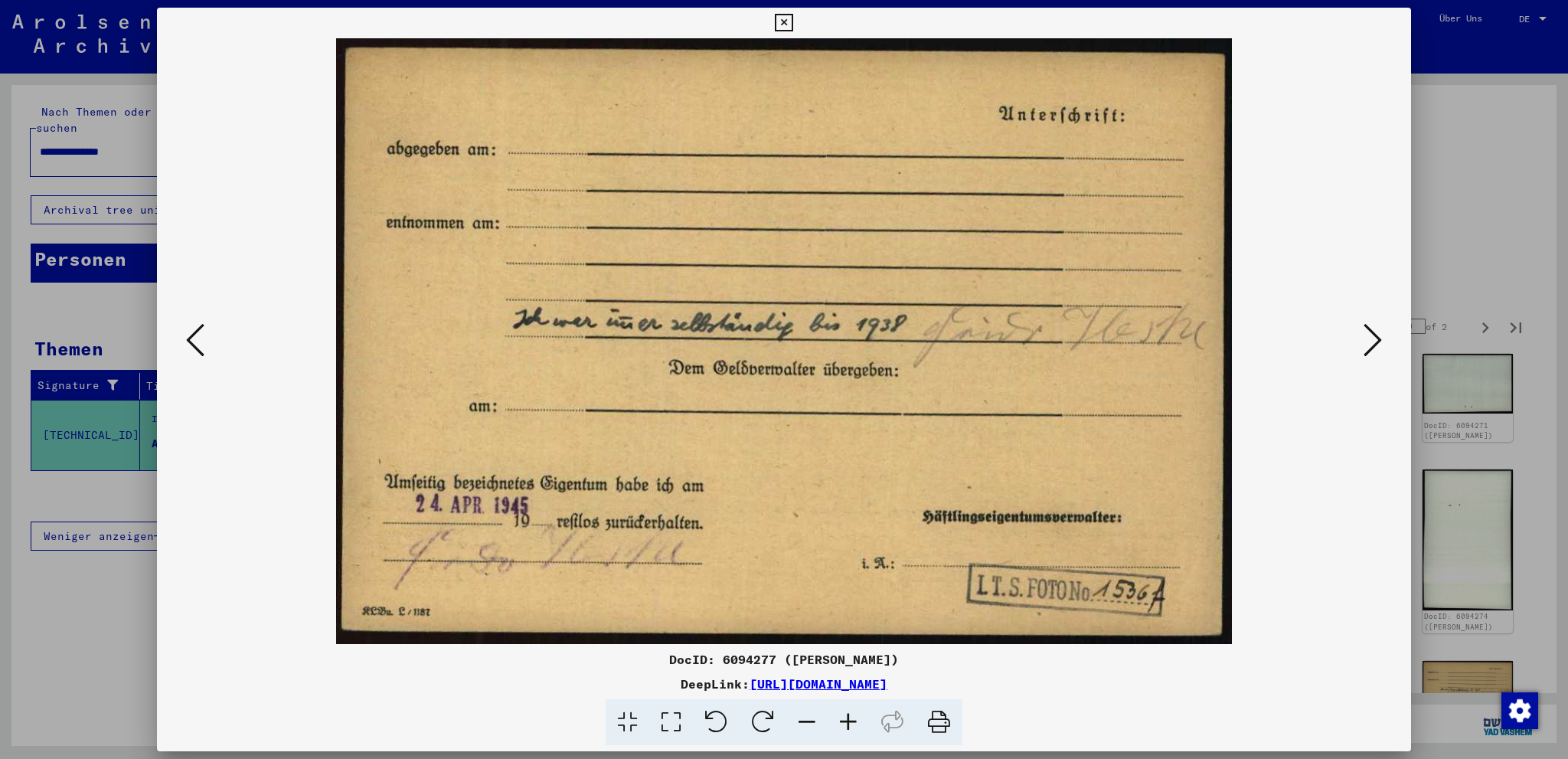
click at [1375, 345] on icon at bounding box center [1373, 339] width 19 height 36
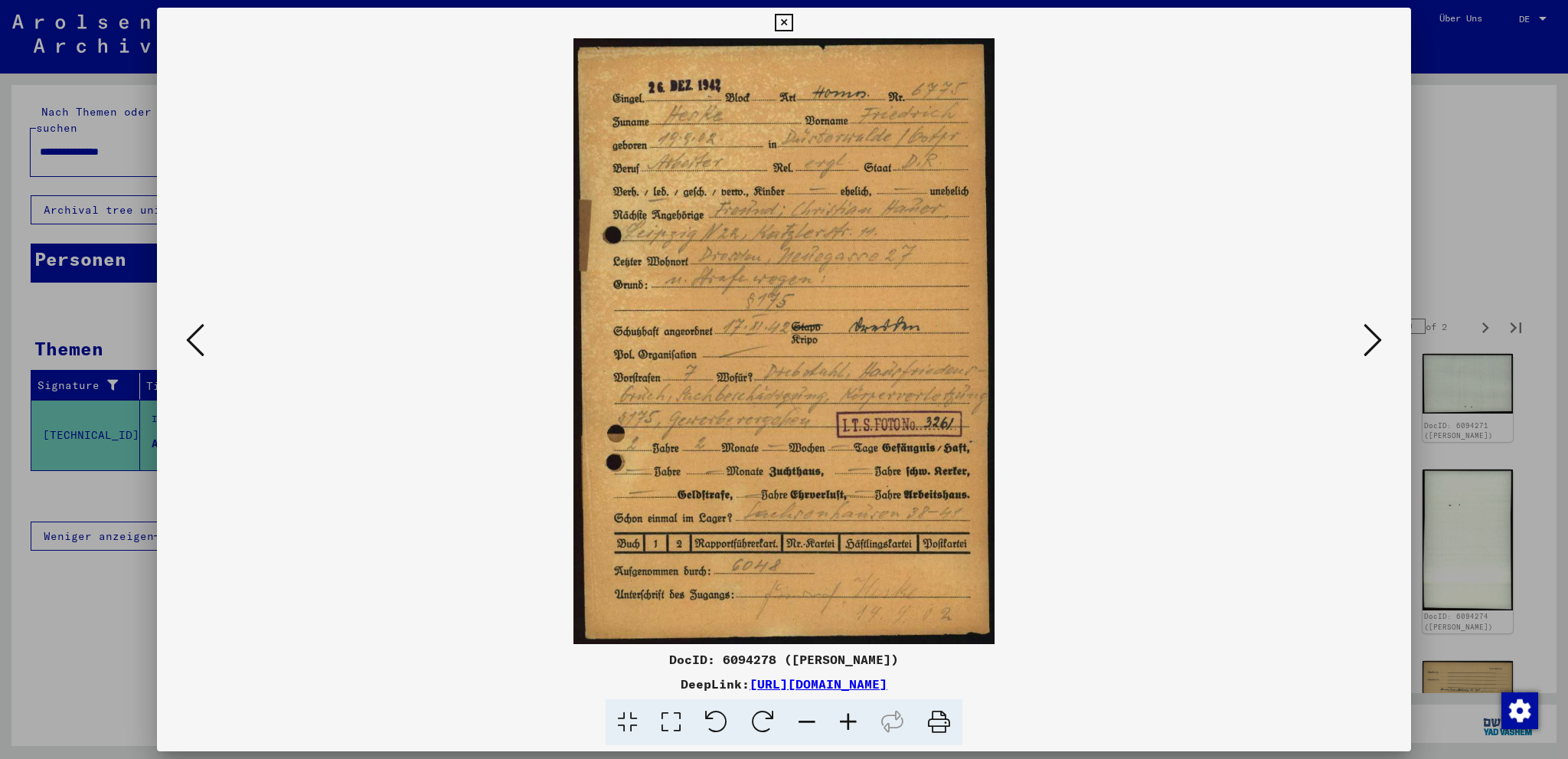
click at [1367, 348] on icon at bounding box center [1373, 339] width 19 height 36
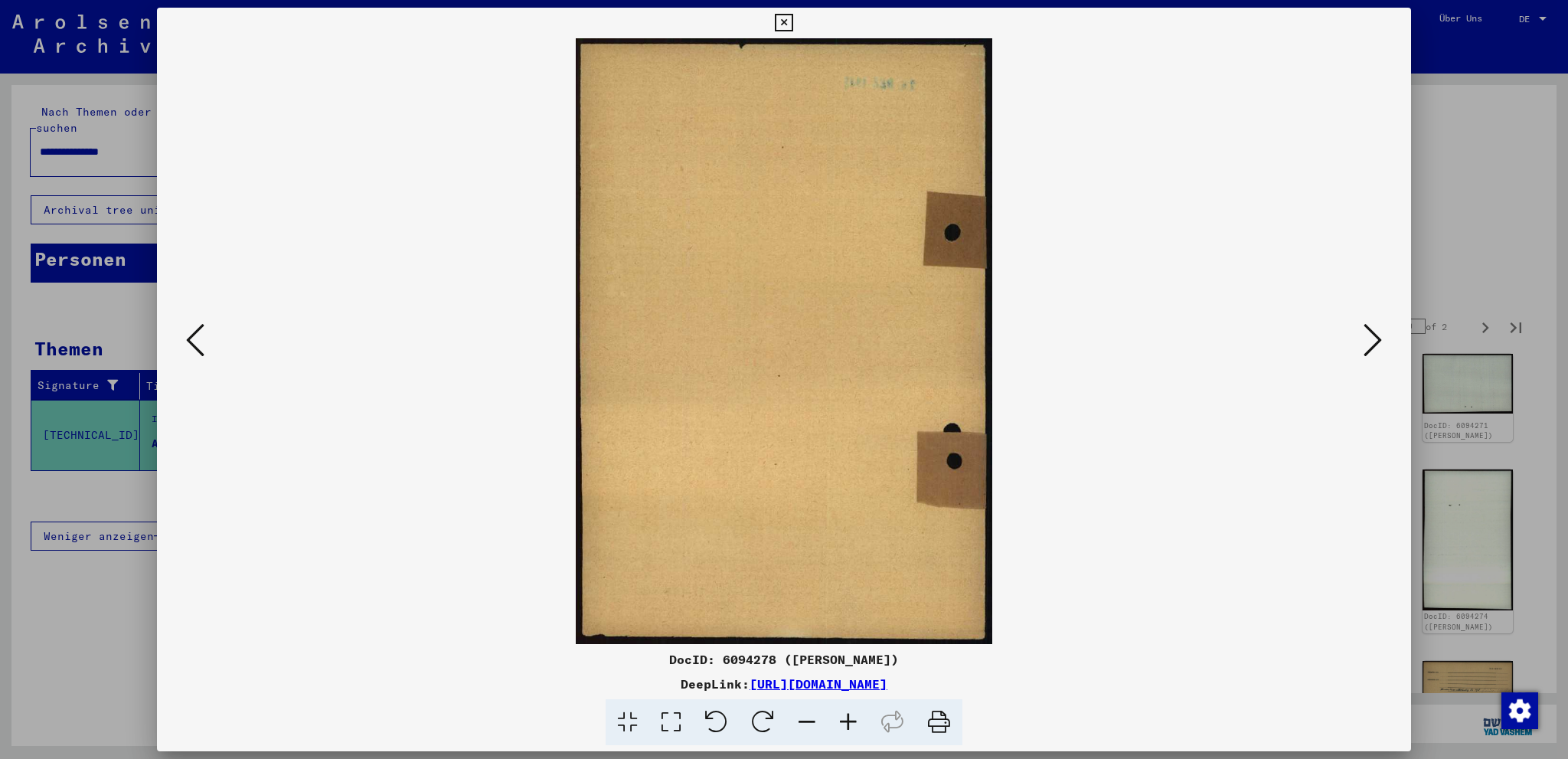
click at [1374, 344] on icon at bounding box center [1373, 339] width 19 height 36
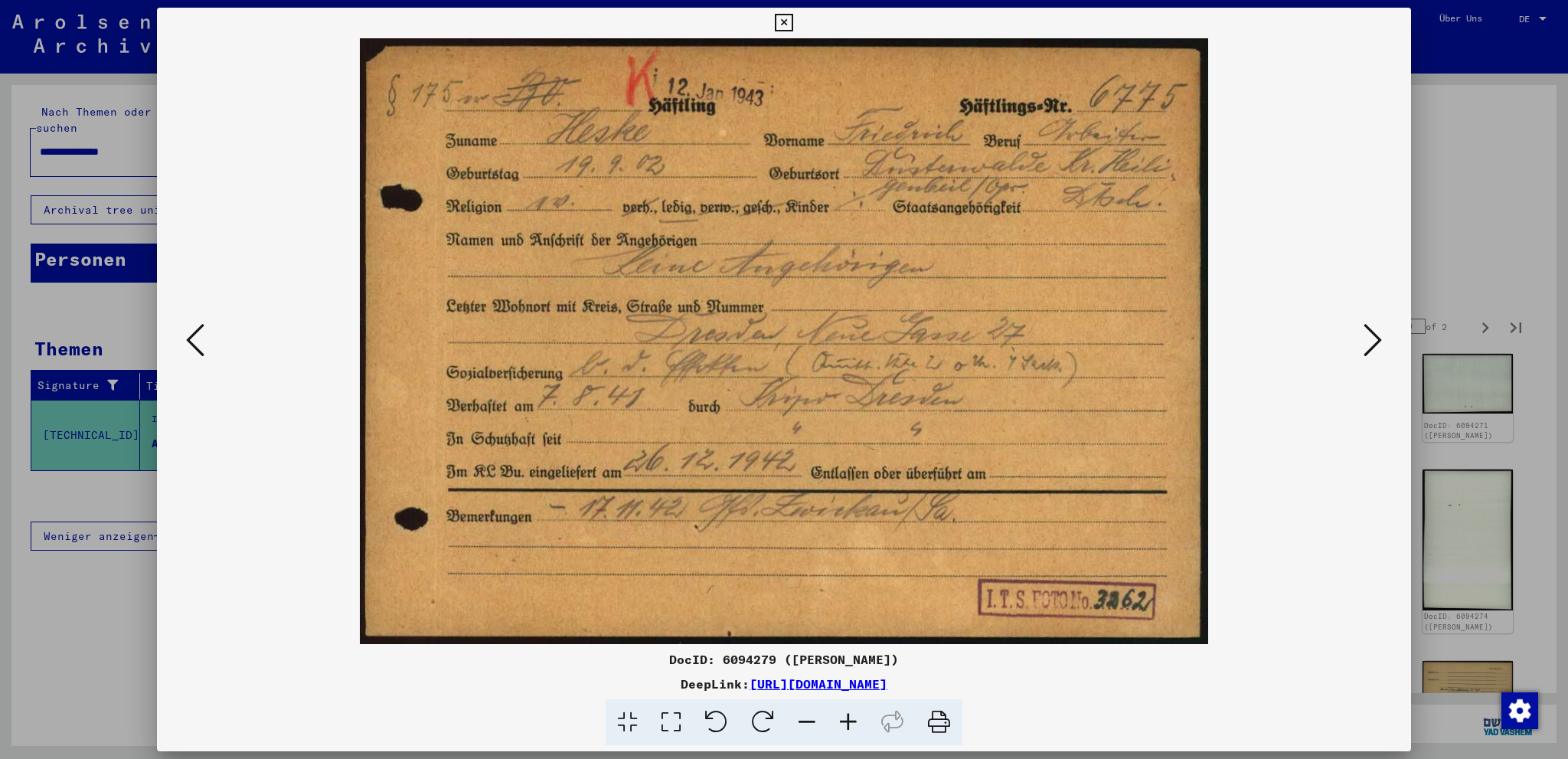
click at [1381, 342] on icon at bounding box center [1373, 339] width 19 height 36
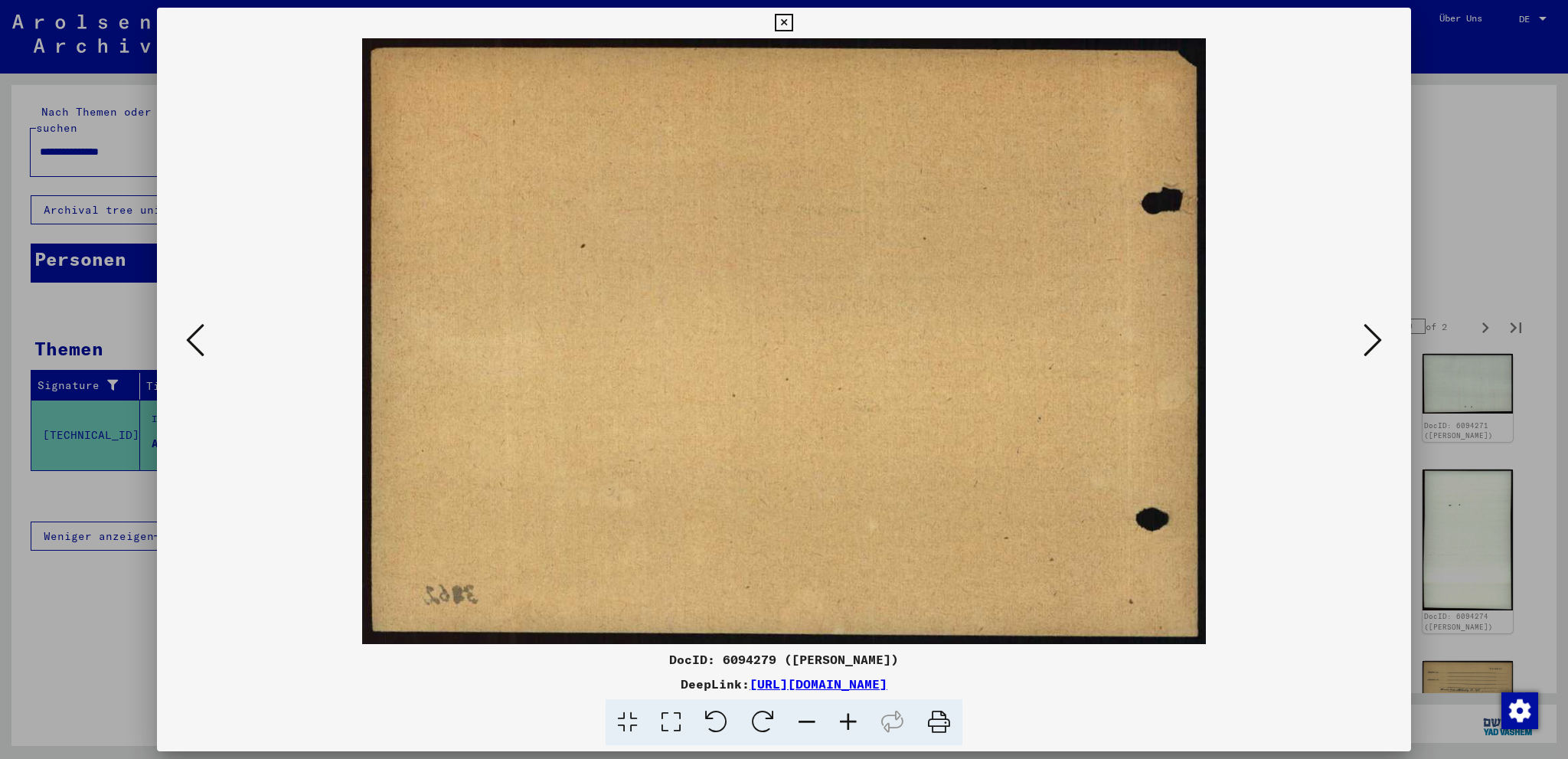
click at [1381, 342] on icon at bounding box center [1373, 339] width 19 height 36
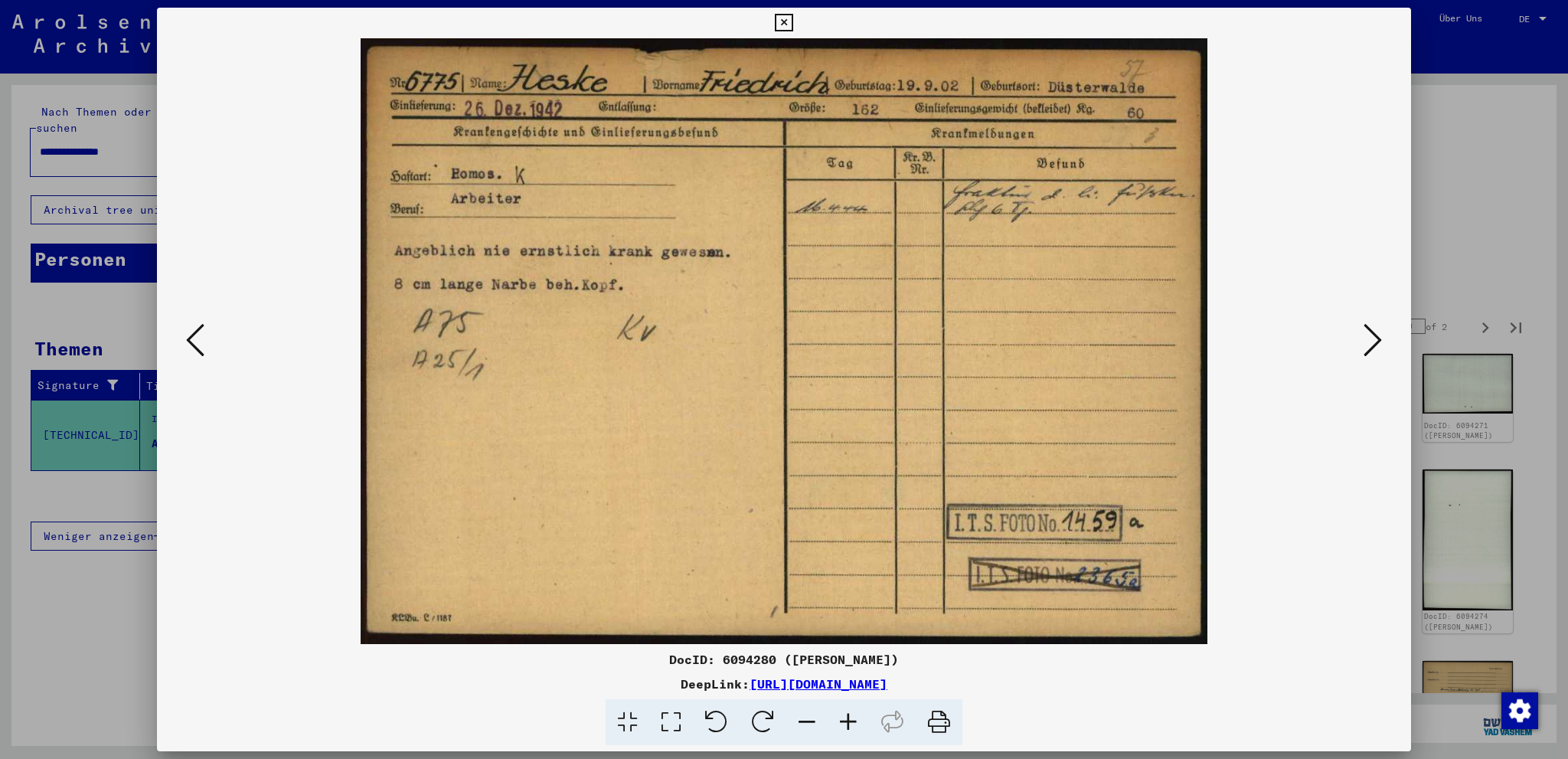
click at [1381, 342] on icon at bounding box center [1373, 339] width 19 height 36
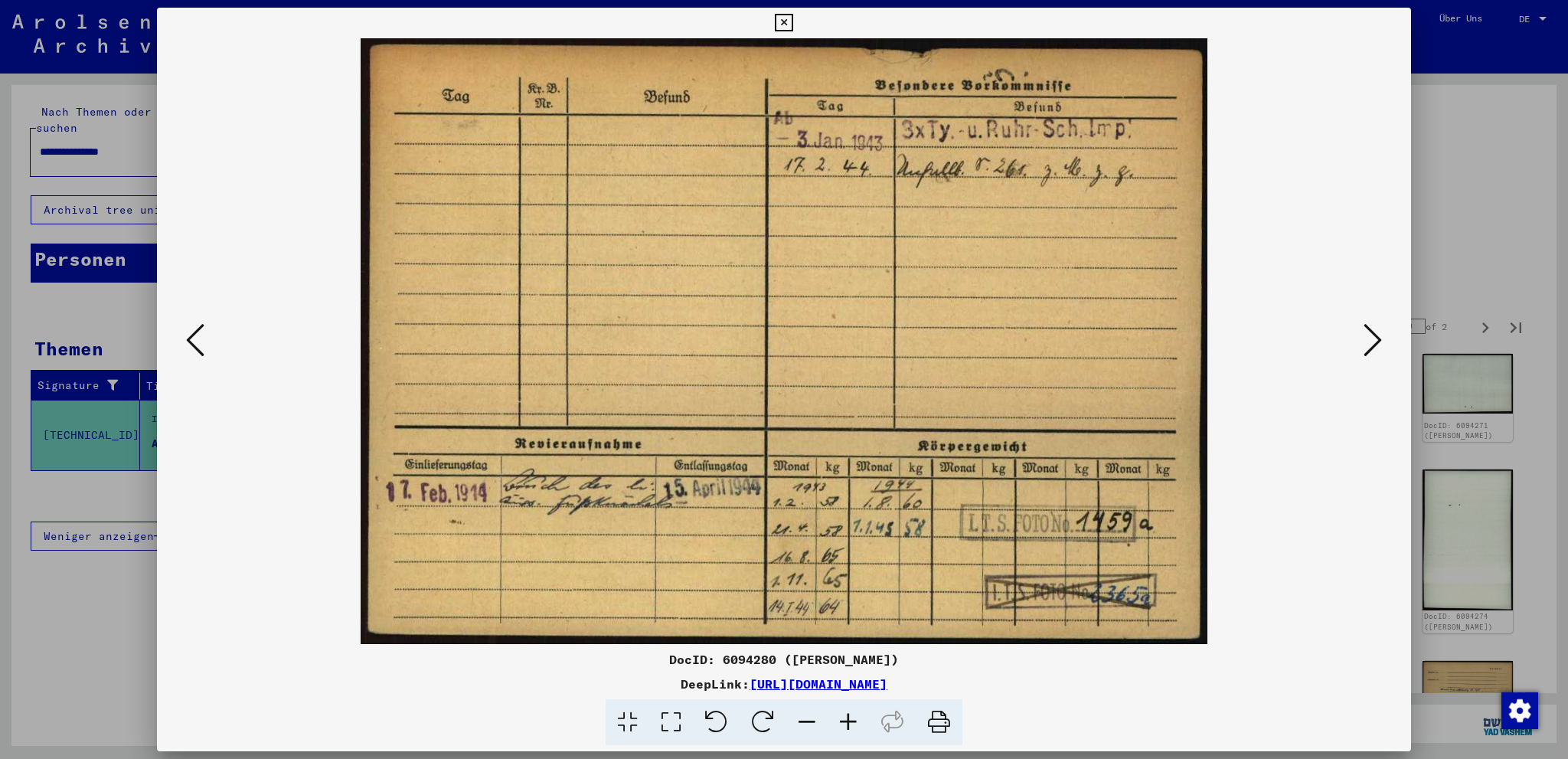
click at [1381, 342] on icon at bounding box center [1373, 339] width 19 height 36
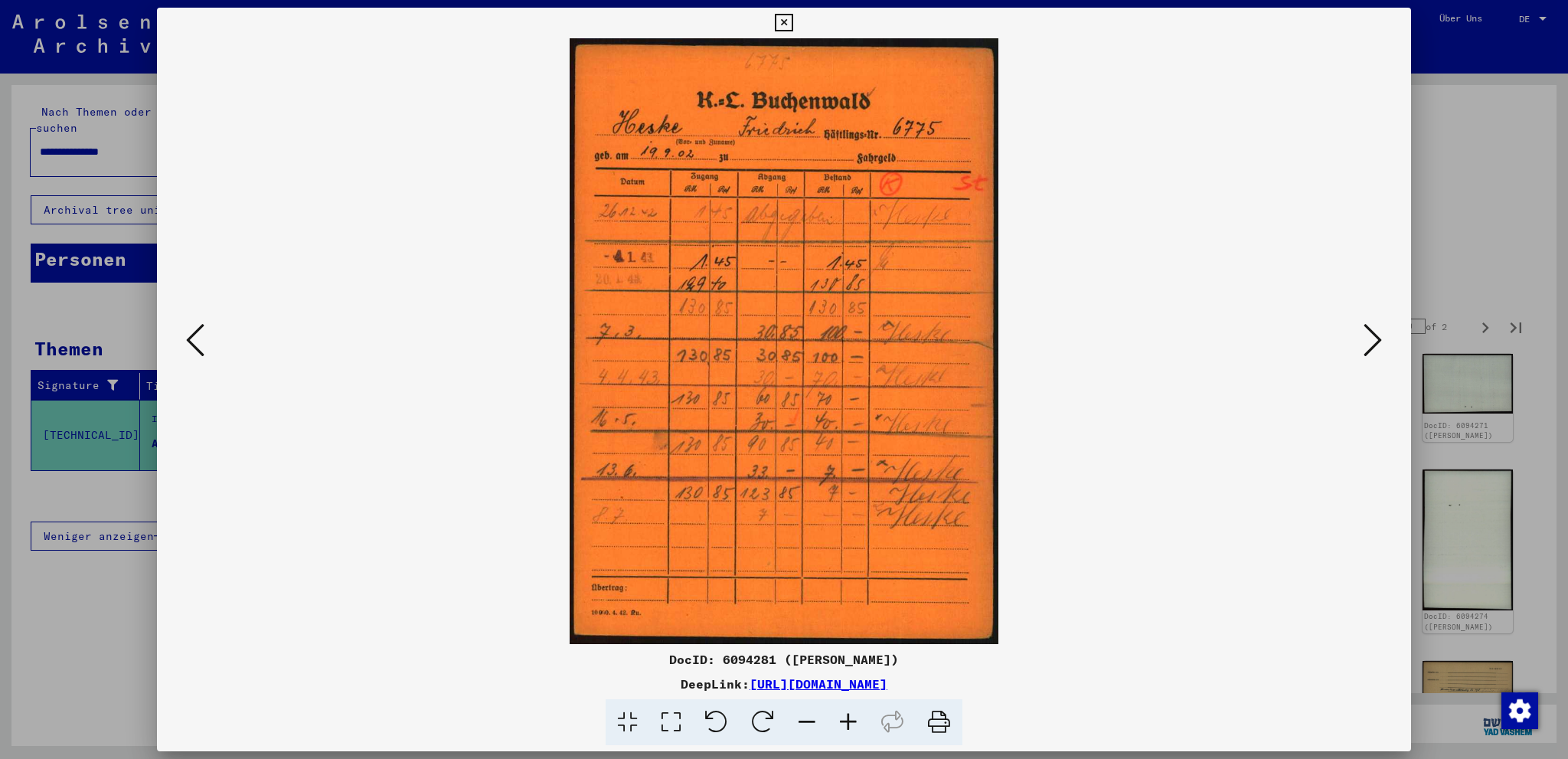
click at [1381, 342] on icon at bounding box center [1373, 339] width 19 height 36
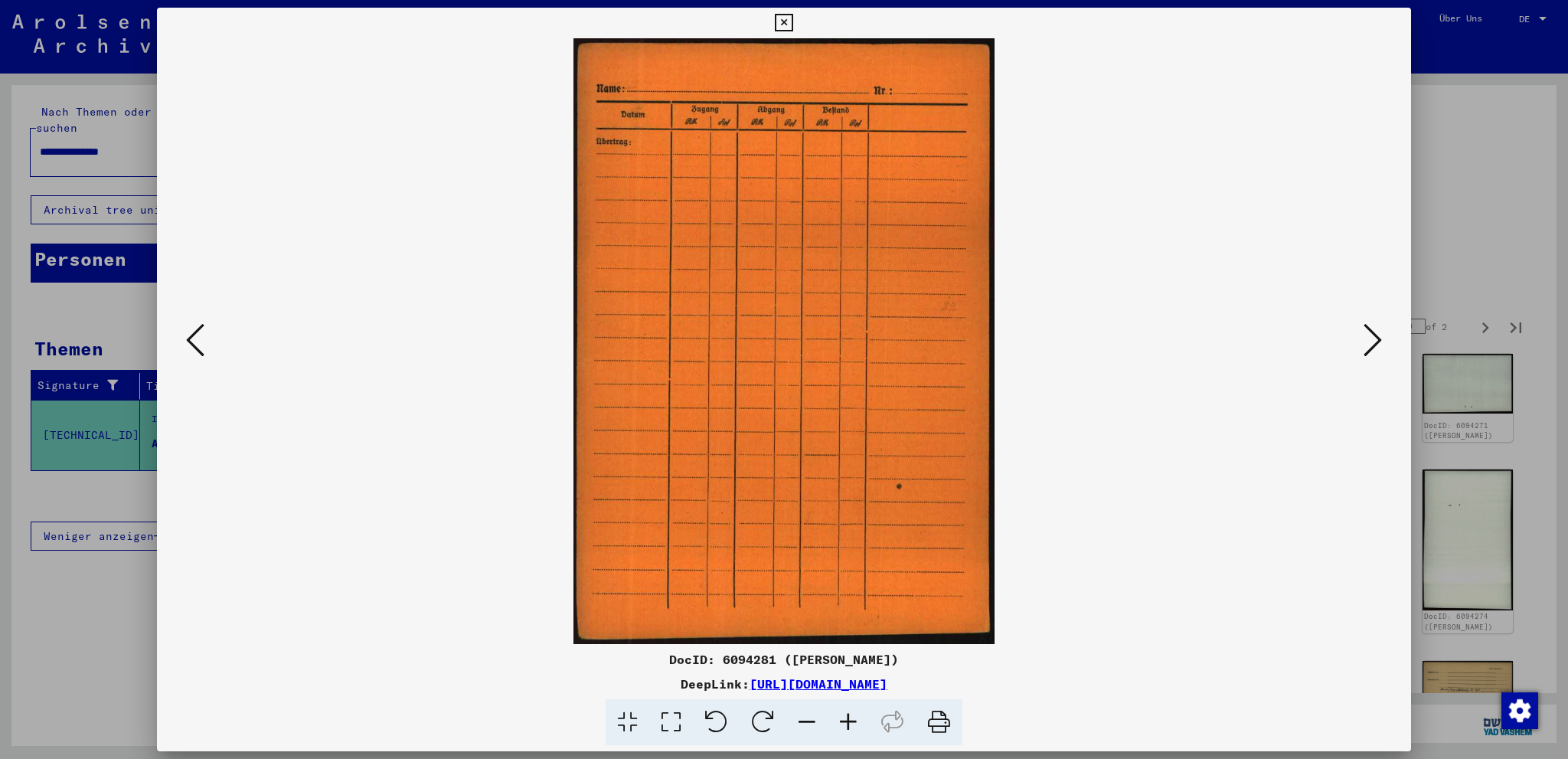
click at [1381, 342] on icon at bounding box center [1373, 339] width 19 height 36
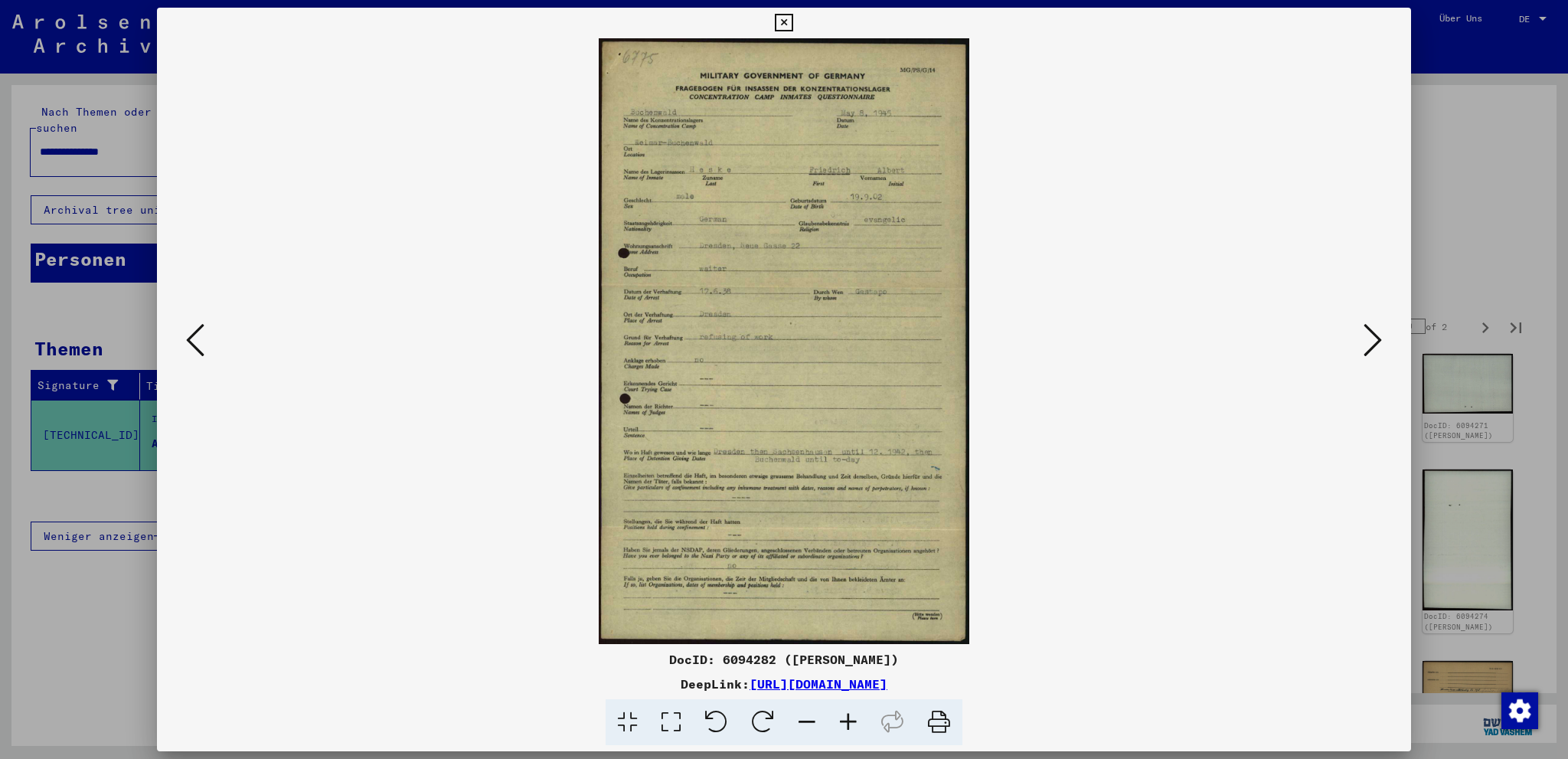
click at [1381, 342] on icon at bounding box center [1373, 339] width 19 height 36
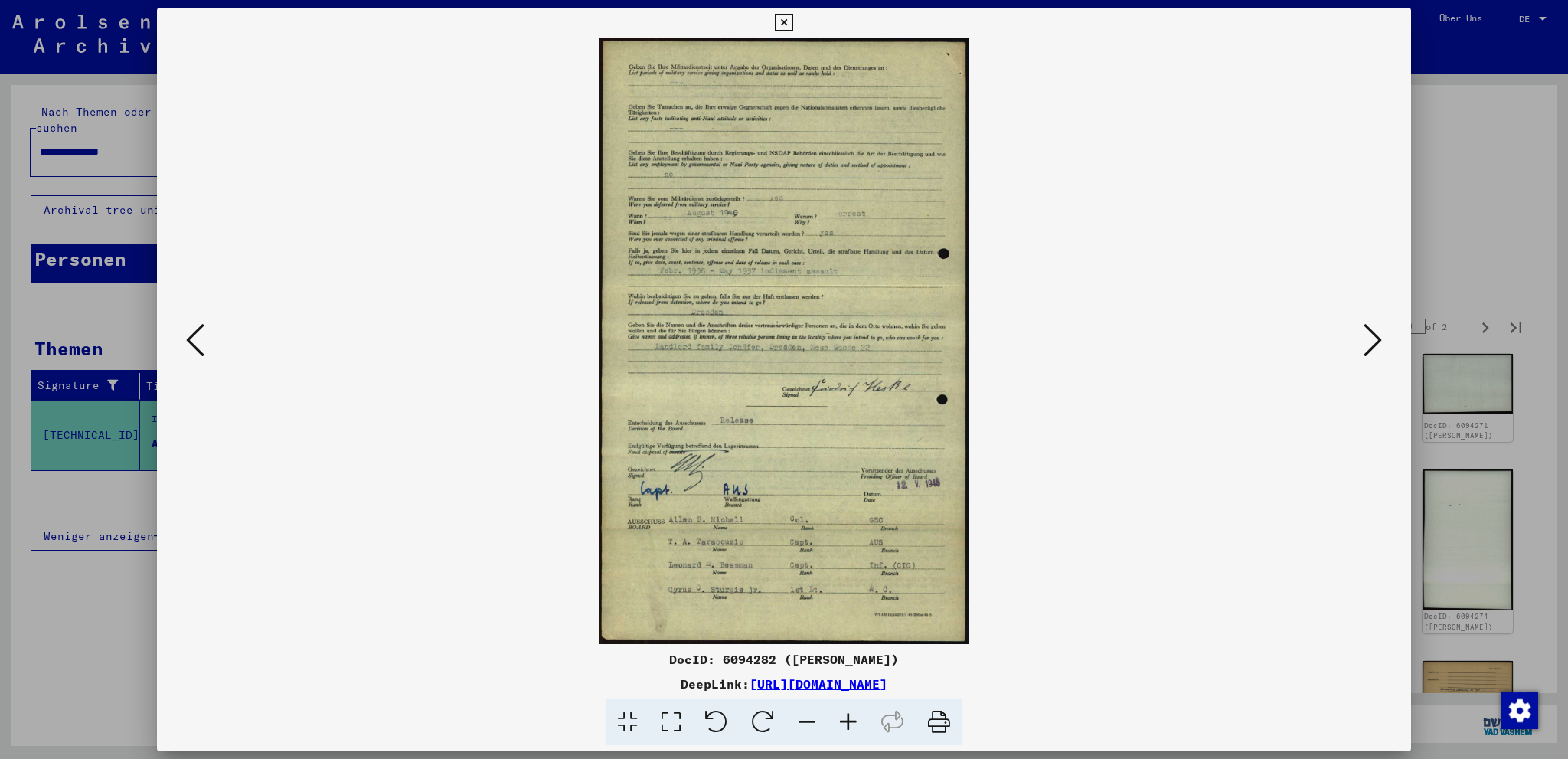
click at [188, 344] on icon at bounding box center [195, 339] width 19 height 36
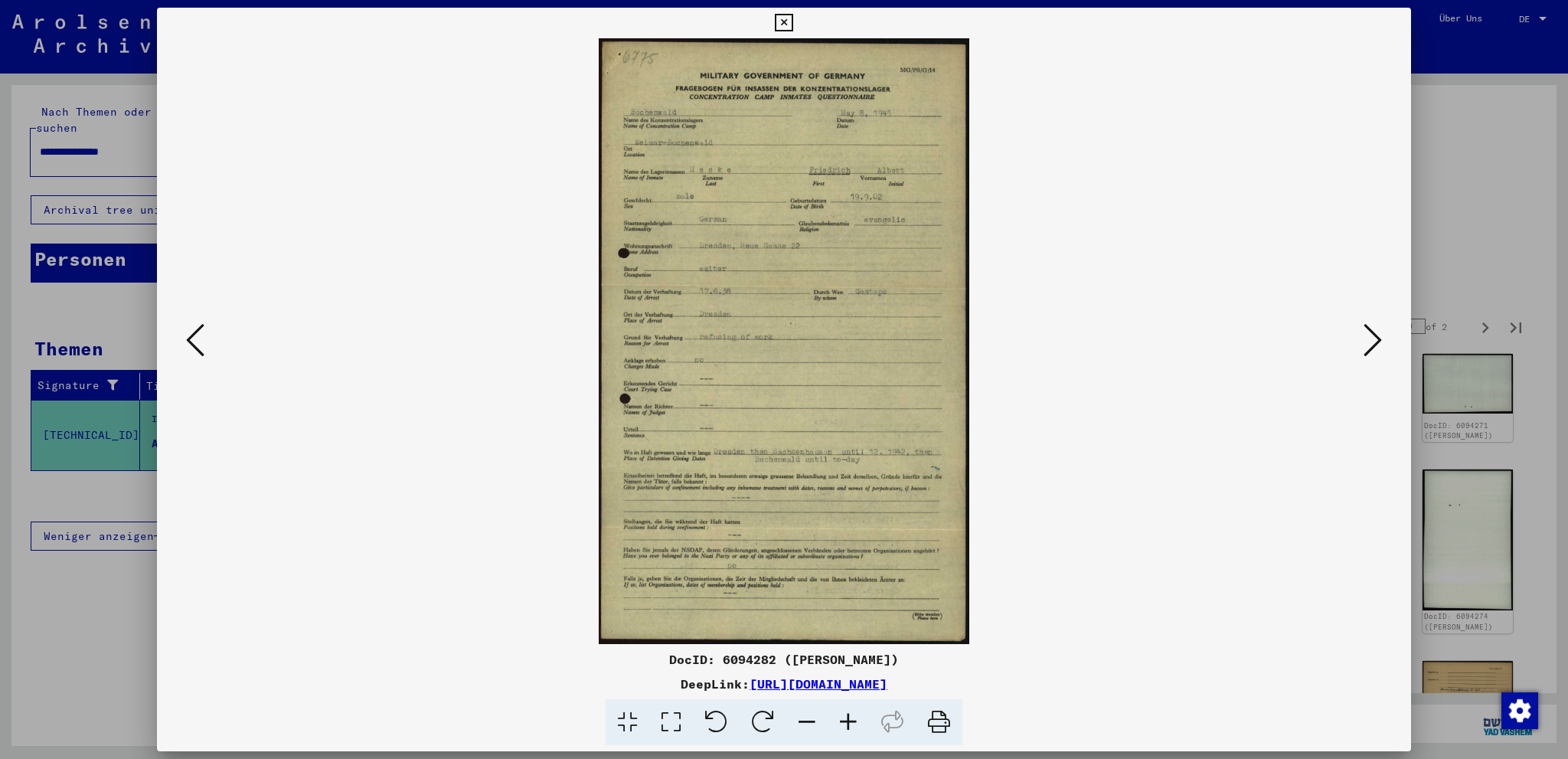
click at [188, 344] on icon at bounding box center [195, 339] width 19 height 36
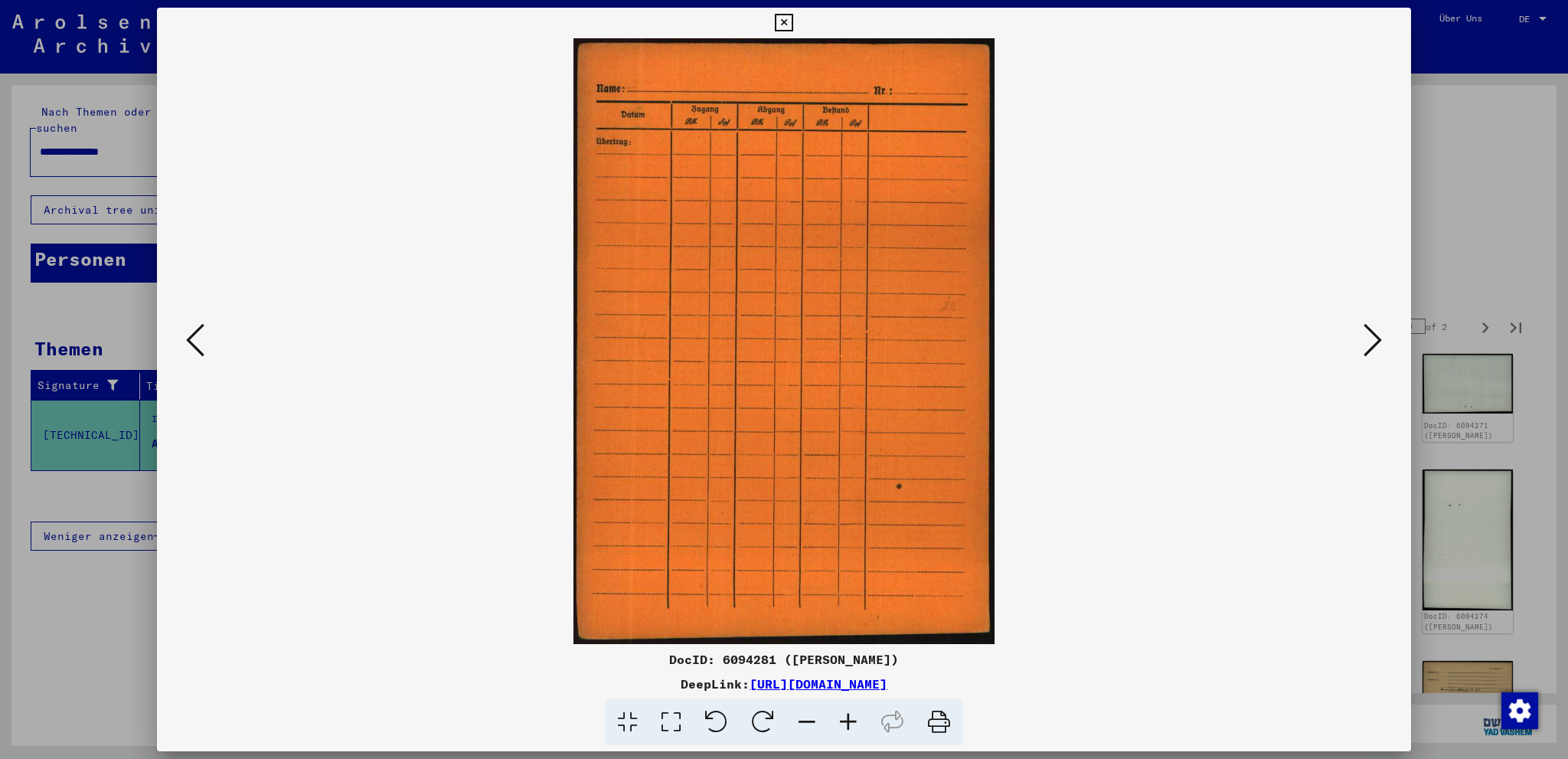
click at [200, 330] on icon at bounding box center [195, 339] width 19 height 36
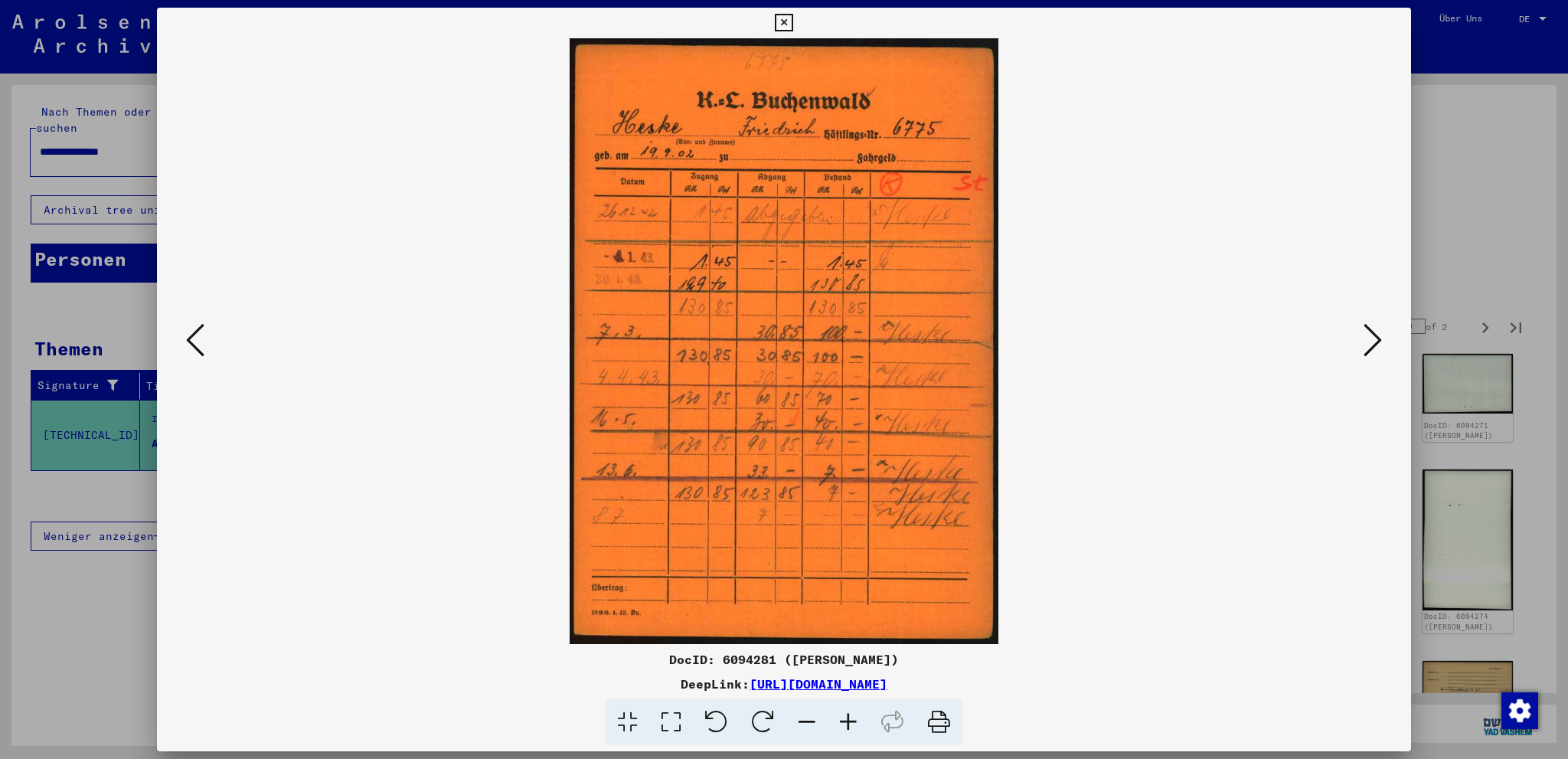
click at [1374, 345] on icon at bounding box center [1373, 339] width 19 height 36
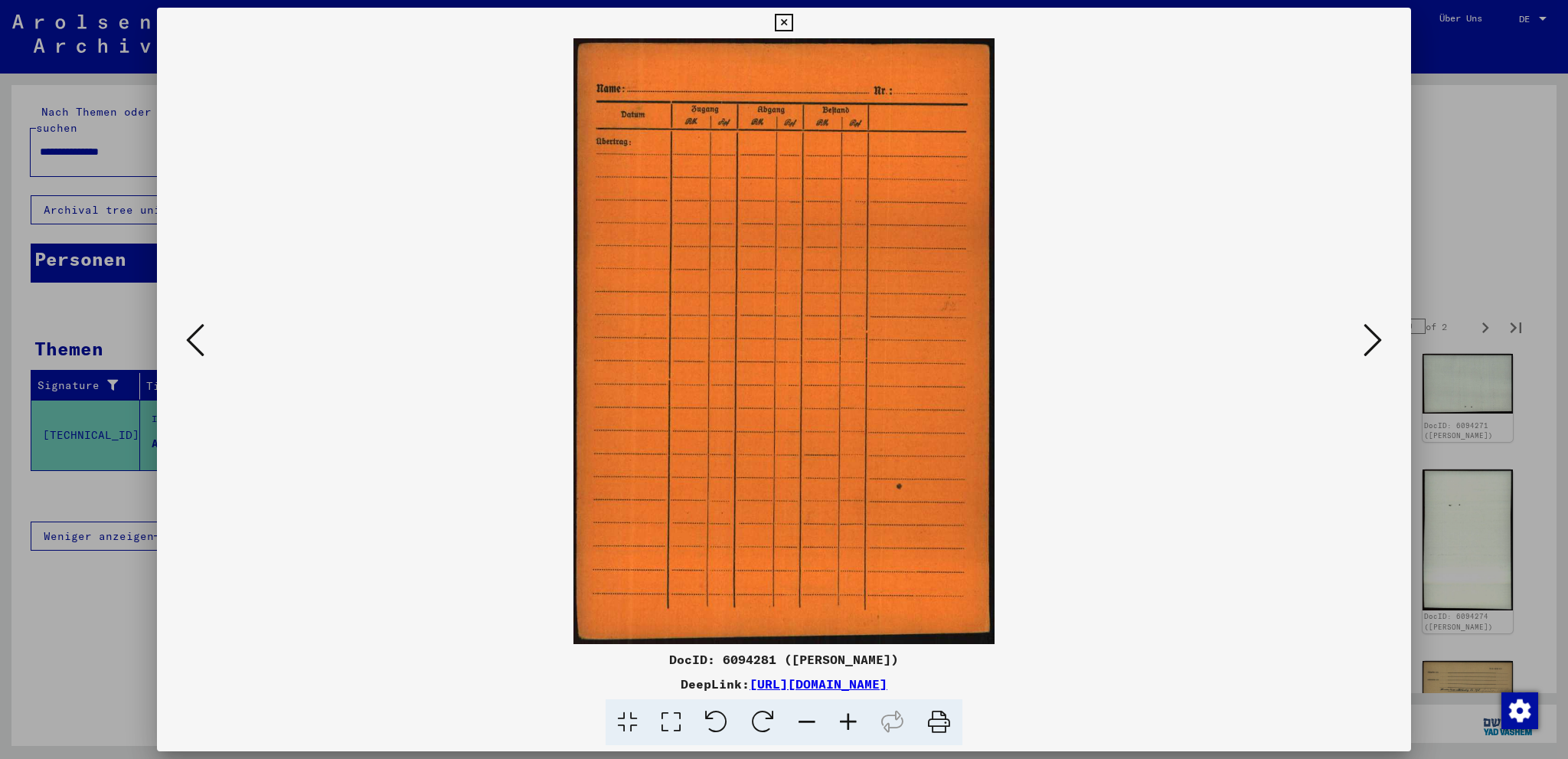
click at [1374, 345] on icon at bounding box center [1373, 339] width 19 height 36
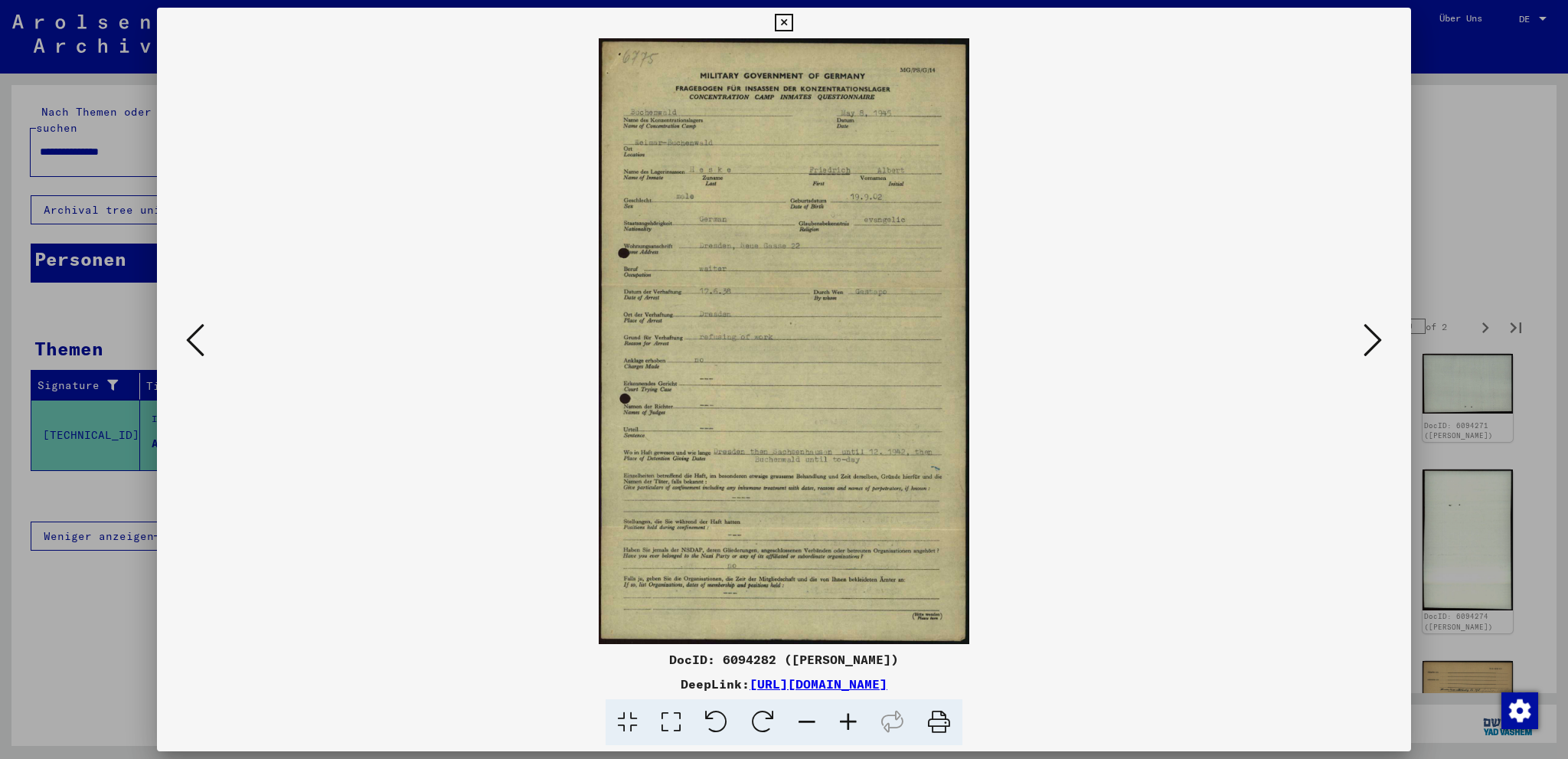
click at [725, 419] on img at bounding box center [784, 341] width 1150 height 606
click at [1373, 345] on icon at bounding box center [1373, 339] width 19 height 36
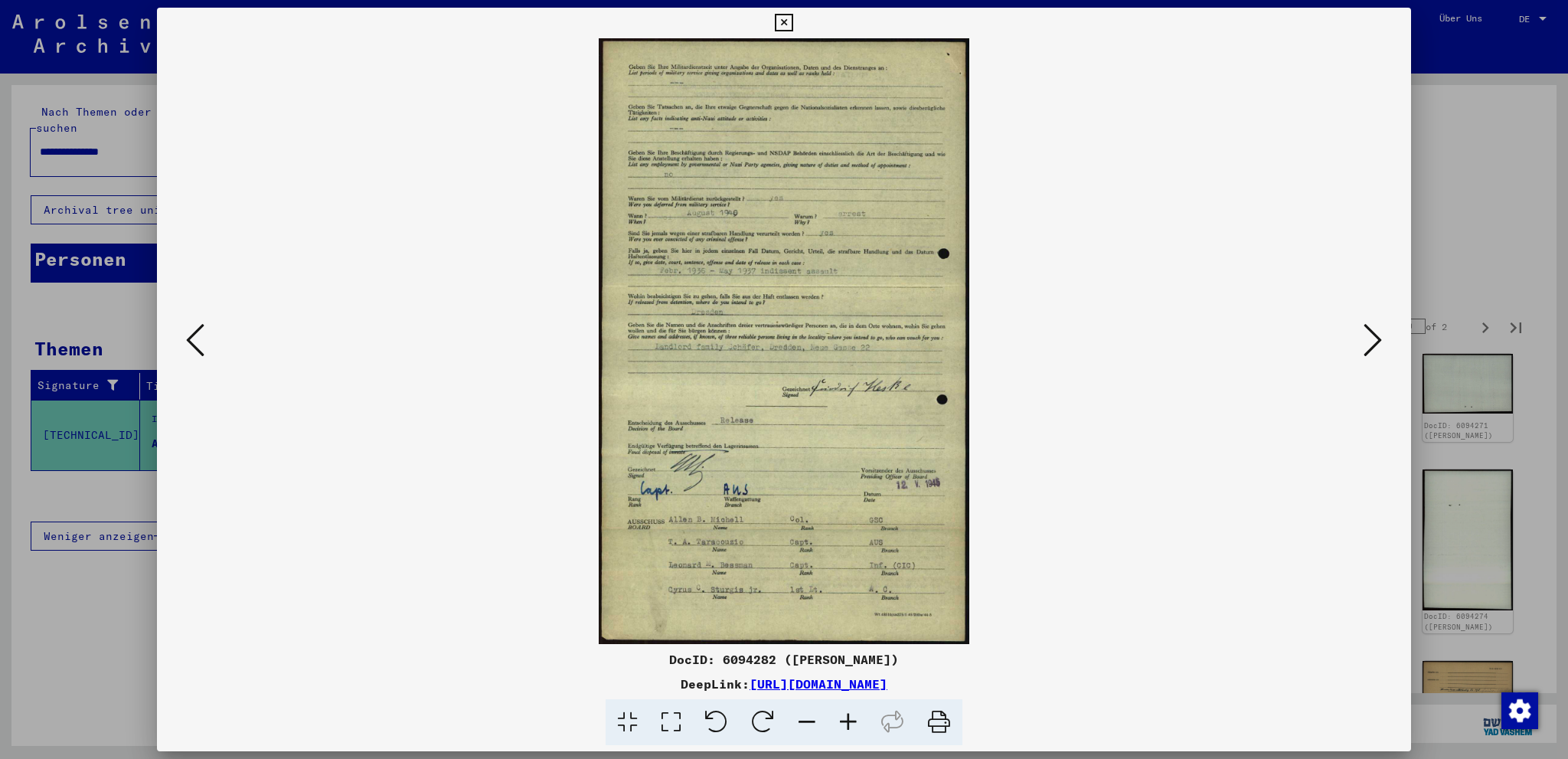
click at [1368, 339] on icon at bounding box center [1373, 339] width 19 height 36
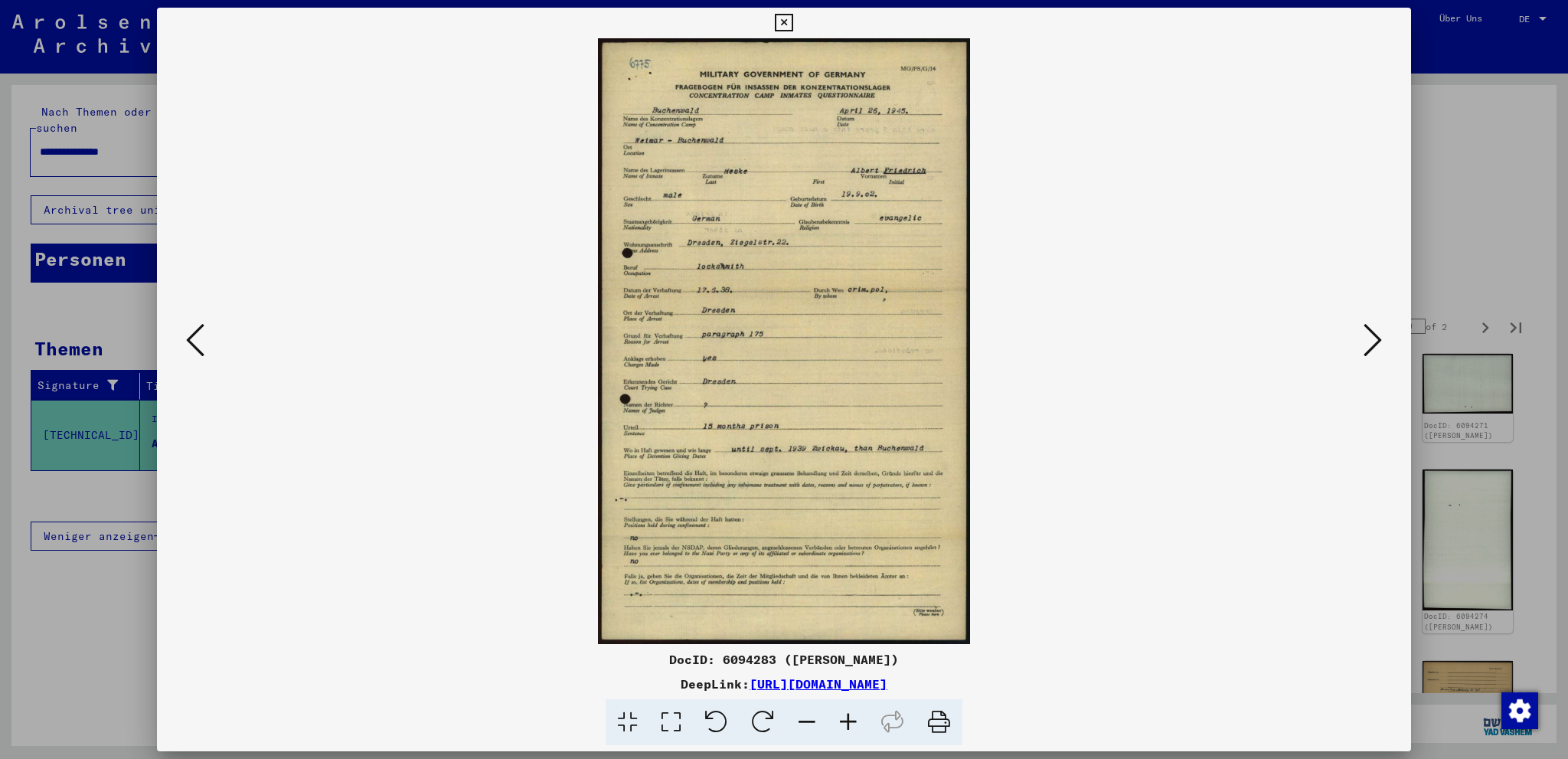
click at [1377, 331] on icon at bounding box center [1373, 339] width 19 height 36
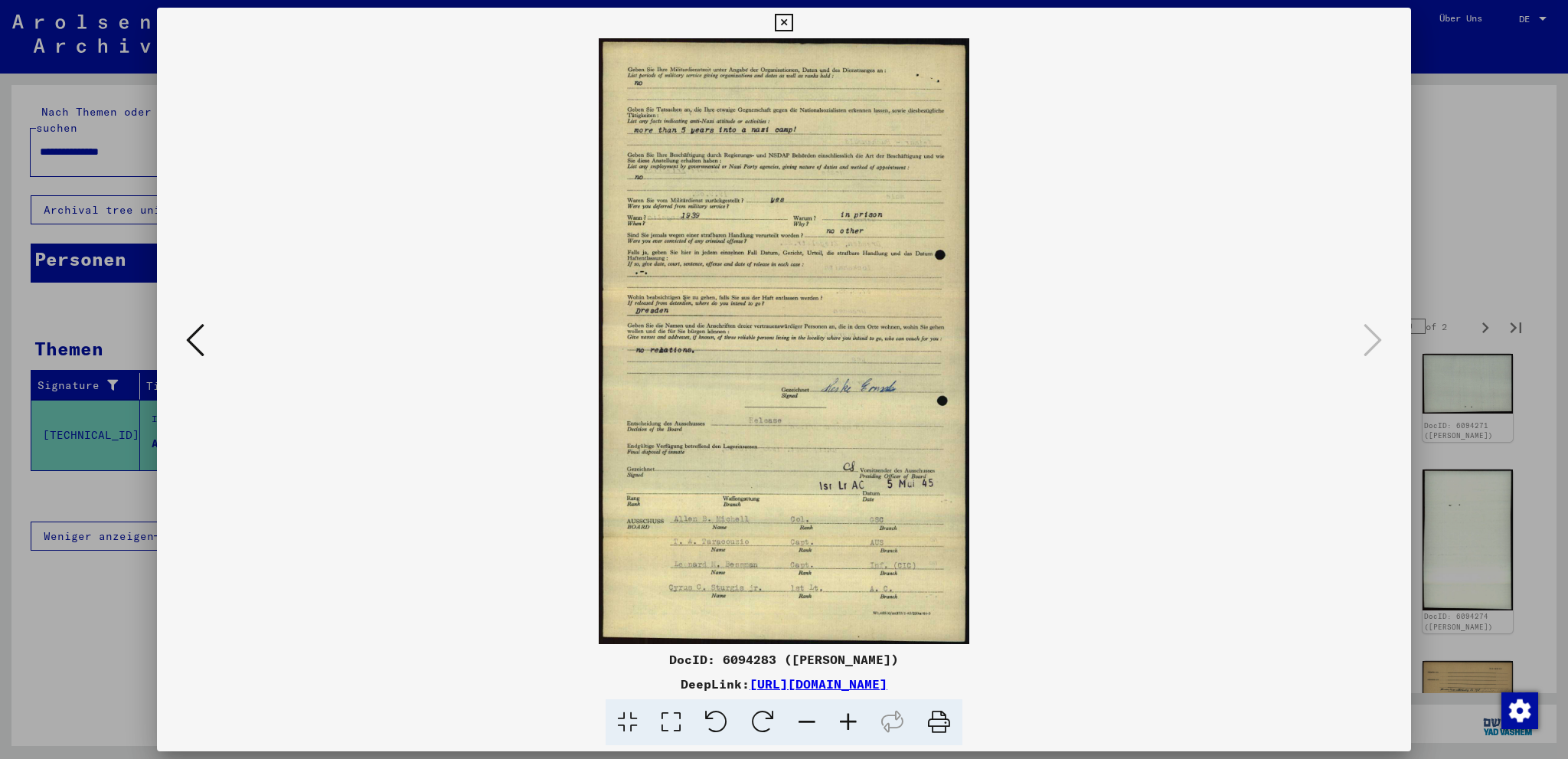
click at [792, 14] on icon at bounding box center [784, 23] width 18 height 19
